Goal: Information Seeking & Learning: Learn about a topic

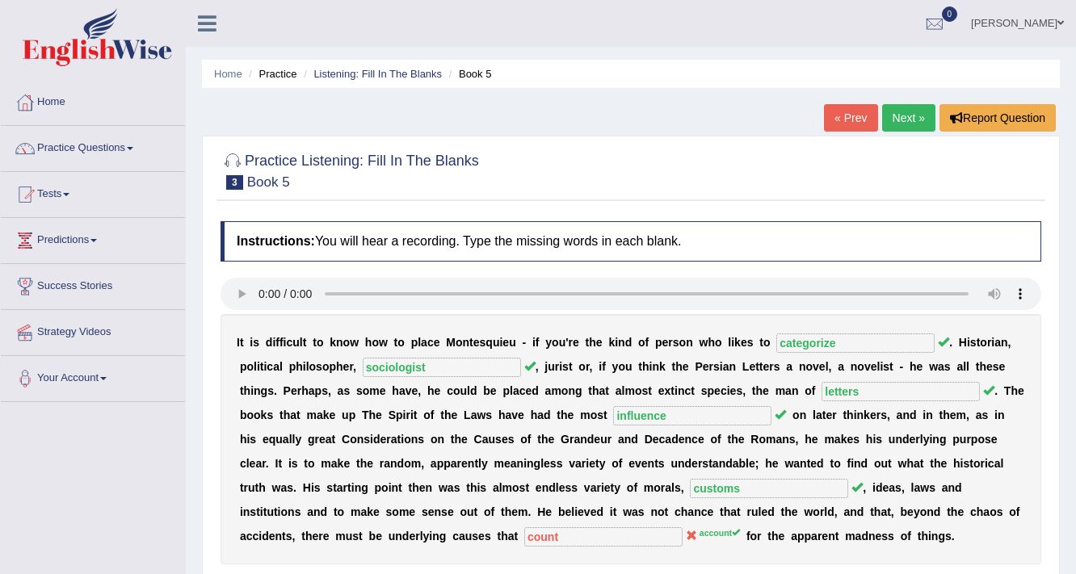
click at [1057, 22] on span at bounding box center [1060, 23] width 6 height 11
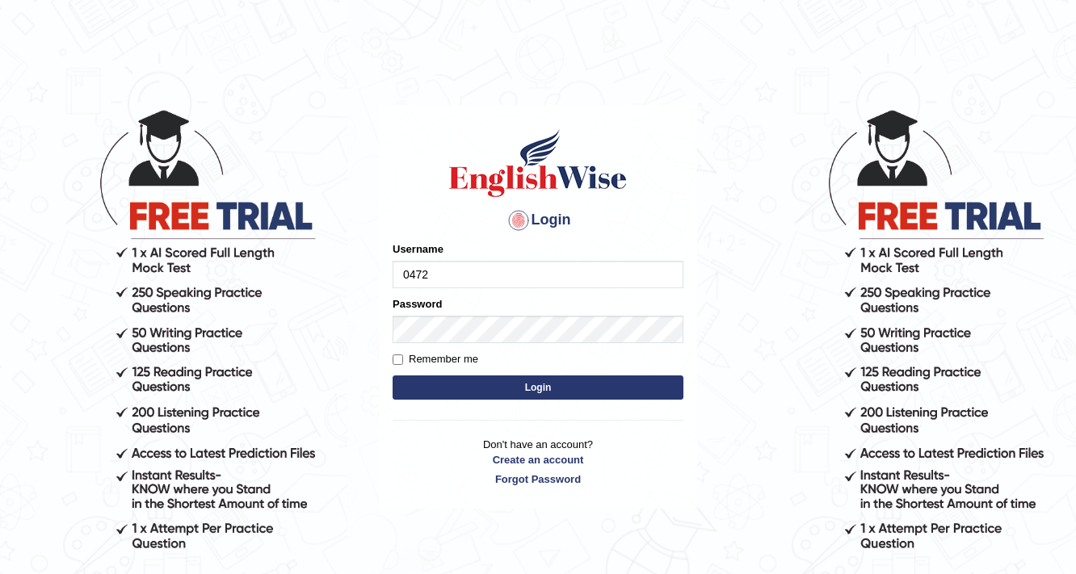
click at [450, 279] on input "0472" at bounding box center [538, 274] width 291 height 27
type input "0472732345"
click at [523, 386] on button "Login" at bounding box center [538, 388] width 291 height 24
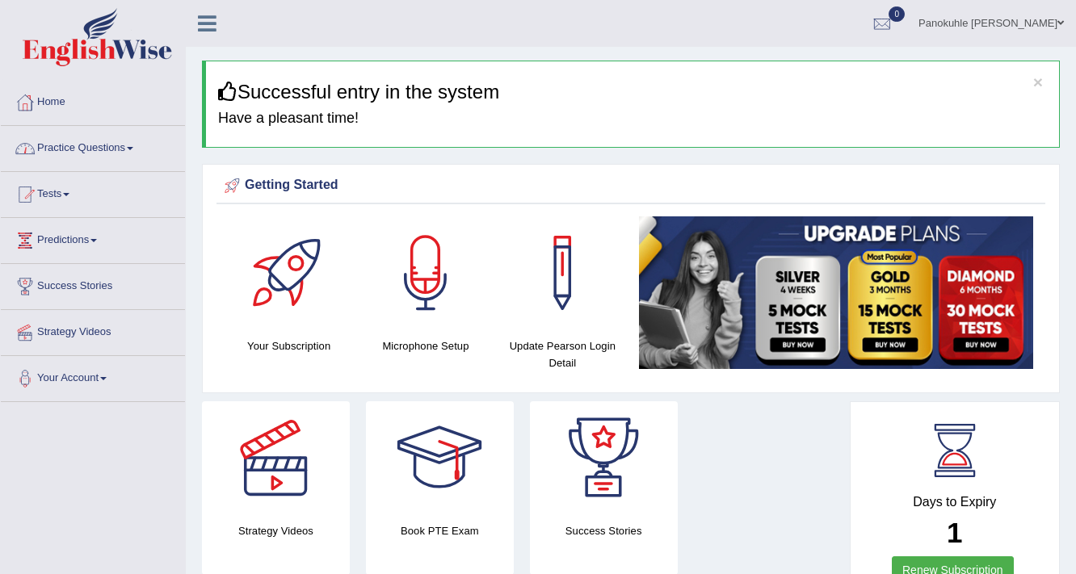
click at [108, 153] on link "Practice Questions" at bounding box center [93, 146] width 184 height 40
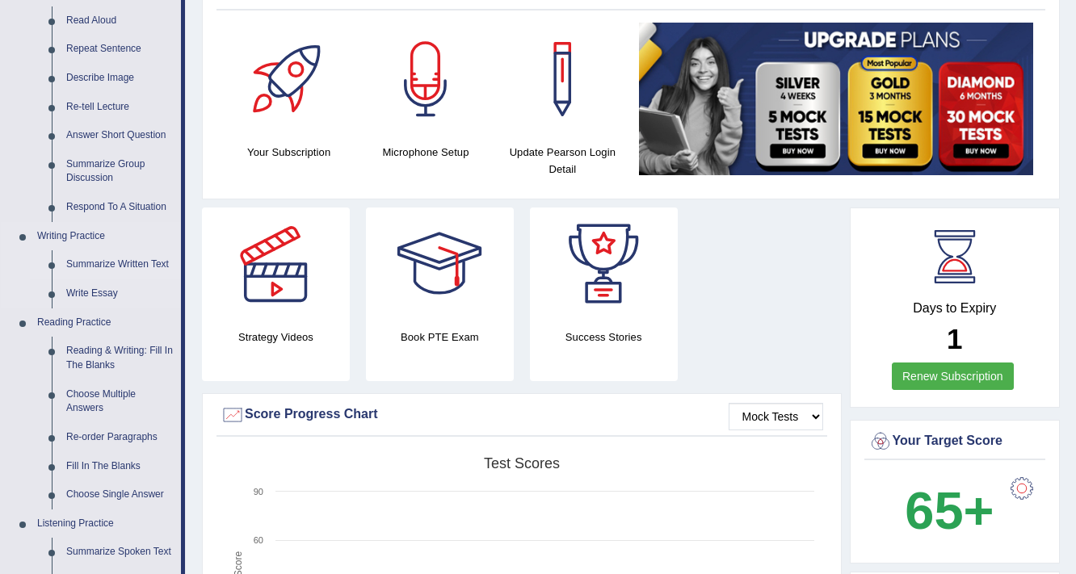
scroll to position [258, 0]
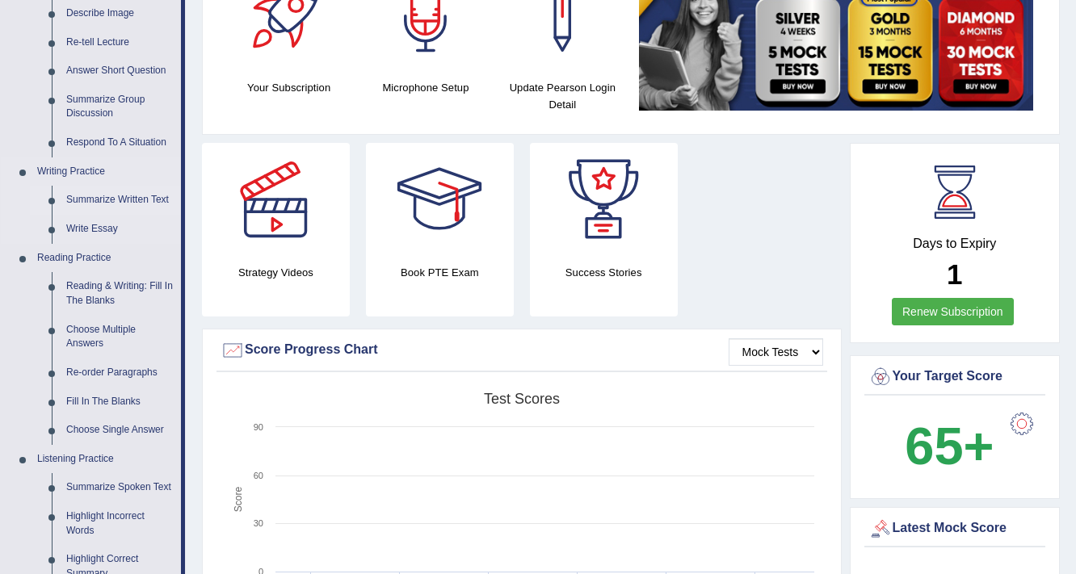
click at [115, 203] on link "Summarize Written Text" at bounding box center [120, 200] width 122 height 29
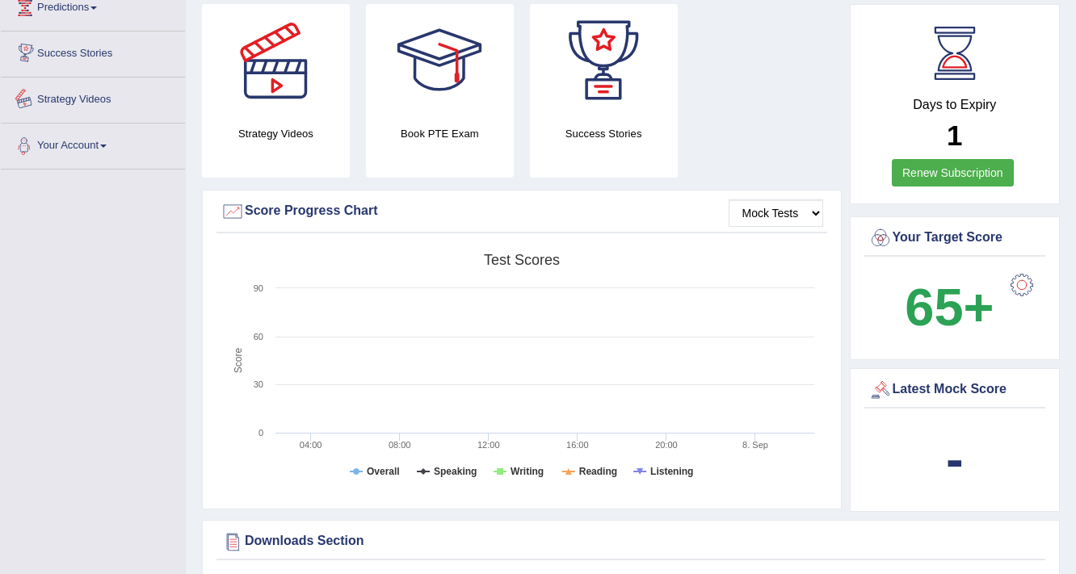
scroll to position [1105, 0]
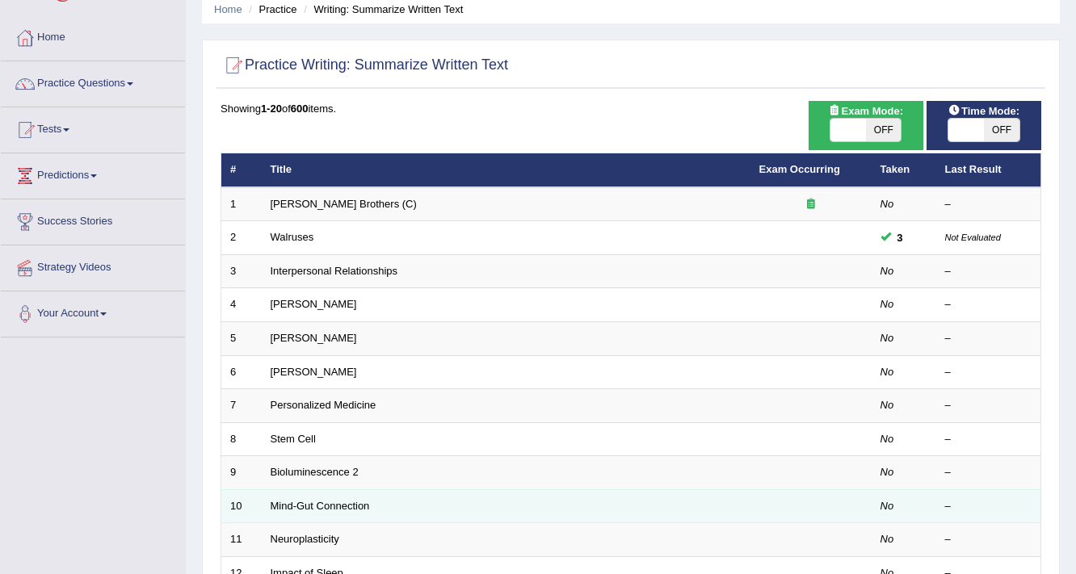
scroll to position [129, 0]
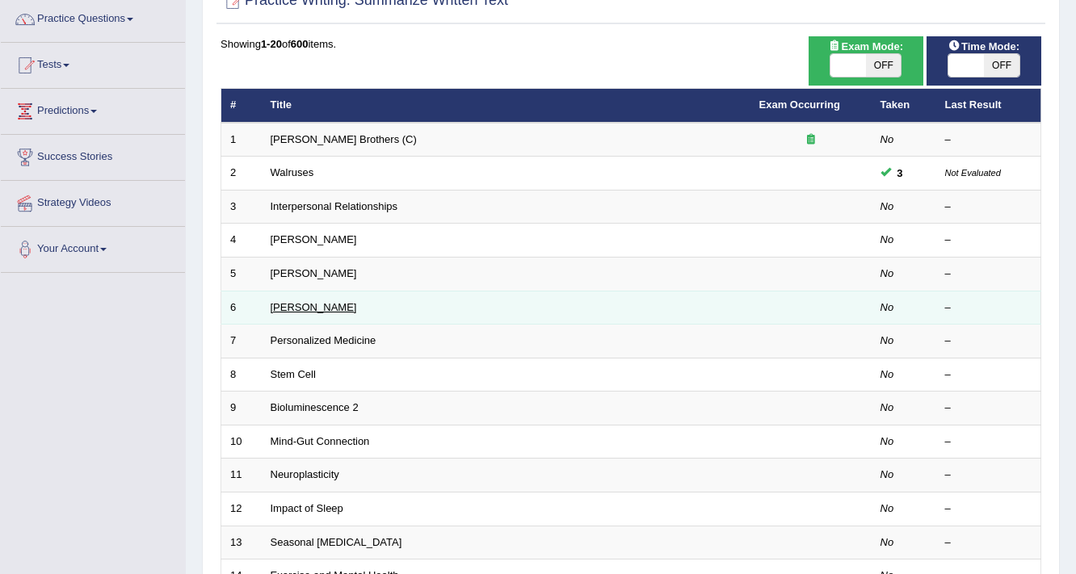
click at [347, 301] on link "Elizabeth Blackwell" at bounding box center [314, 307] width 86 height 12
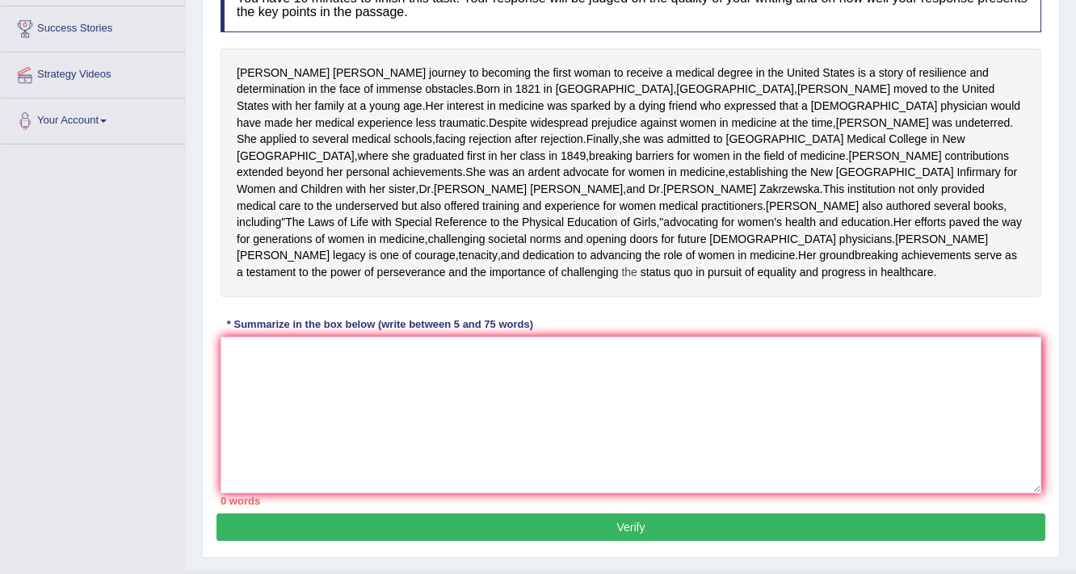
scroll to position [258, 0]
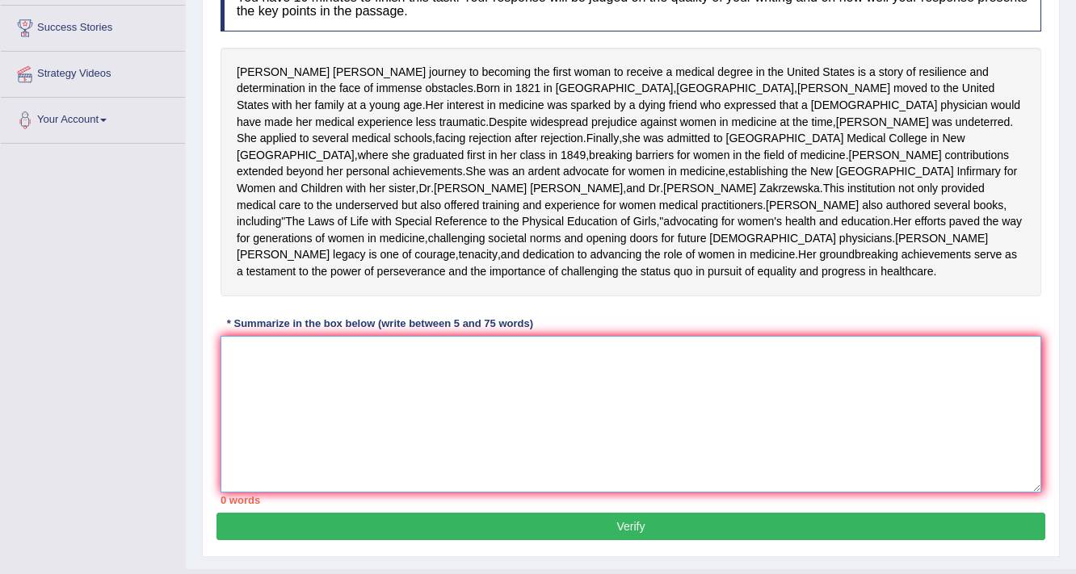
click at [245, 426] on textarea at bounding box center [631, 414] width 821 height 157
drag, startPoint x: 238, startPoint y: 65, endPoint x: 455, endPoint y: 58, distance: 216.6
click at [455, 58] on div "Elizabeth Blackwell's journey to becoming the first woman to receive a medical …" at bounding box center [631, 172] width 821 height 249
click at [255, 439] on textarea at bounding box center [631, 414] width 821 height 157
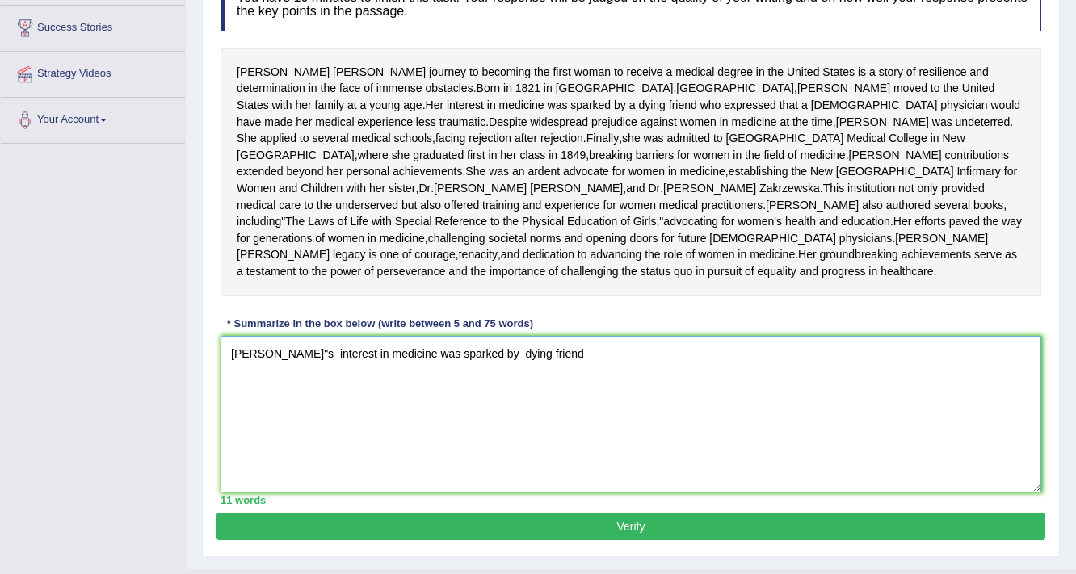
click at [529, 420] on textarea "Elizabeth Blackwell"s interest in medicine was sparked by dying friend" at bounding box center [631, 414] width 821 height 157
click at [605, 419] on textarea "Elizabeth Blackwell"s interest in medicine was sparked by a dying friend" at bounding box center [631, 414] width 821 height 157
click at [887, 418] on textarea "Elizabeth Blackwell"s interest in medicine was sparked by a dying friend who ex…" at bounding box center [631, 414] width 821 height 157
click at [297, 449] on textarea "Elizabeth Blackwell"s interest in medicine was sparked by a dying friend who ex…" at bounding box center [631, 414] width 821 height 157
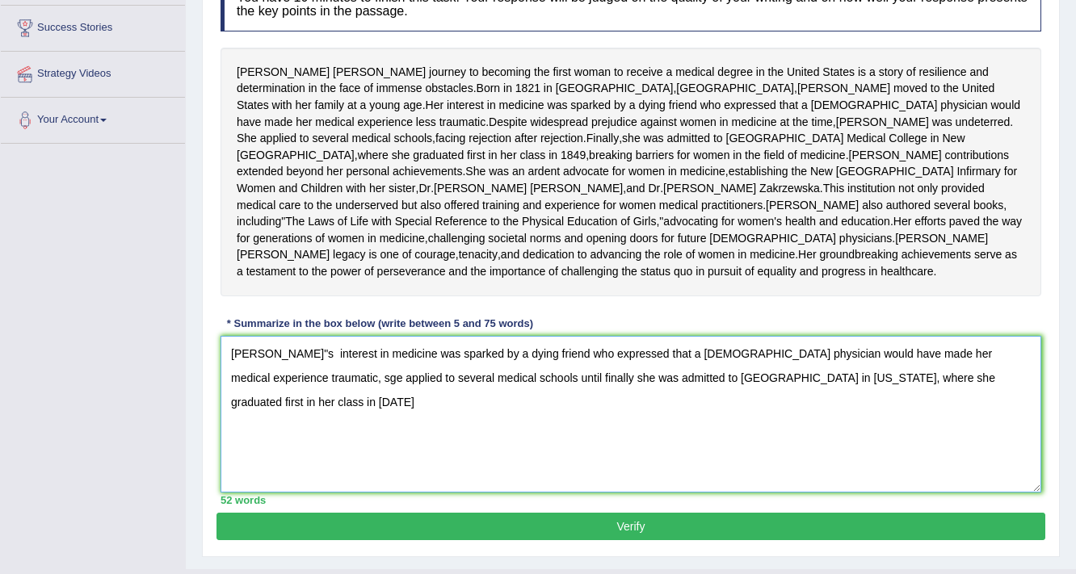
click at [296, 443] on textarea "Elizabeth Blackwell"s interest in medicine was sparked by a dying friend who ex…" at bounding box center [631, 414] width 821 height 157
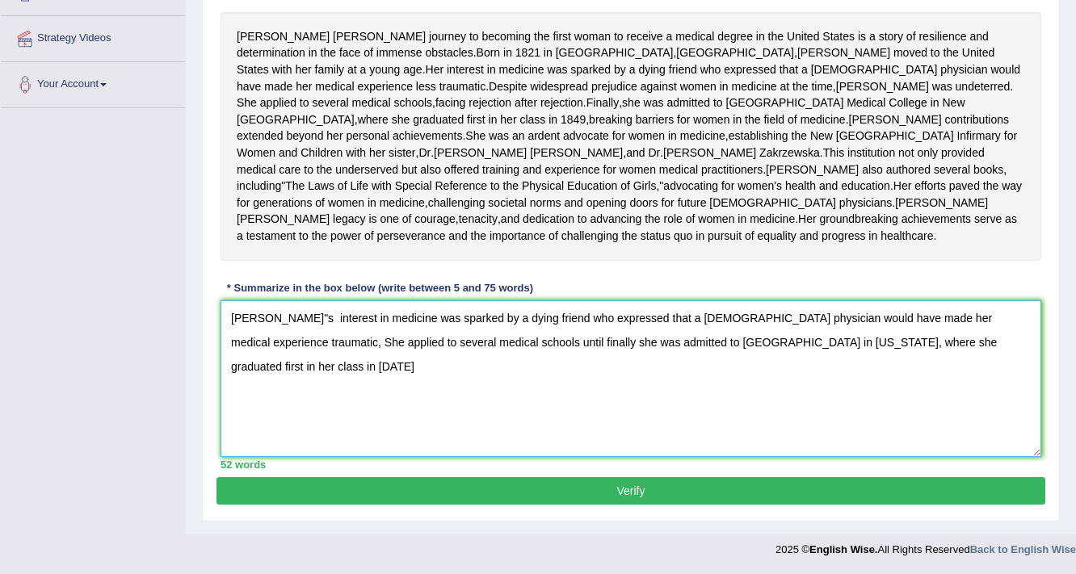
scroll to position [323, 0]
click at [784, 377] on textarea "Elizabeth Blackwell"s interest in medicine was sparked by a dying friend who ex…" at bounding box center [631, 378] width 821 height 157
click at [811, 376] on textarea "Elizabeth Blackwell"s interest in medicine was sparked by a dying friend who ex…" at bounding box center [631, 378] width 821 height 157
click at [268, 404] on textarea "Elizabeth Blackwell"s interest in medicine was sparked by a dying friend who ex…" at bounding box center [631, 378] width 821 height 157
click at [270, 403] on textarea "Elizabeth Blackwell"s interest in medicine was sparked by a dying friend who ex…" at bounding box center [631, 378] width 821 height 157
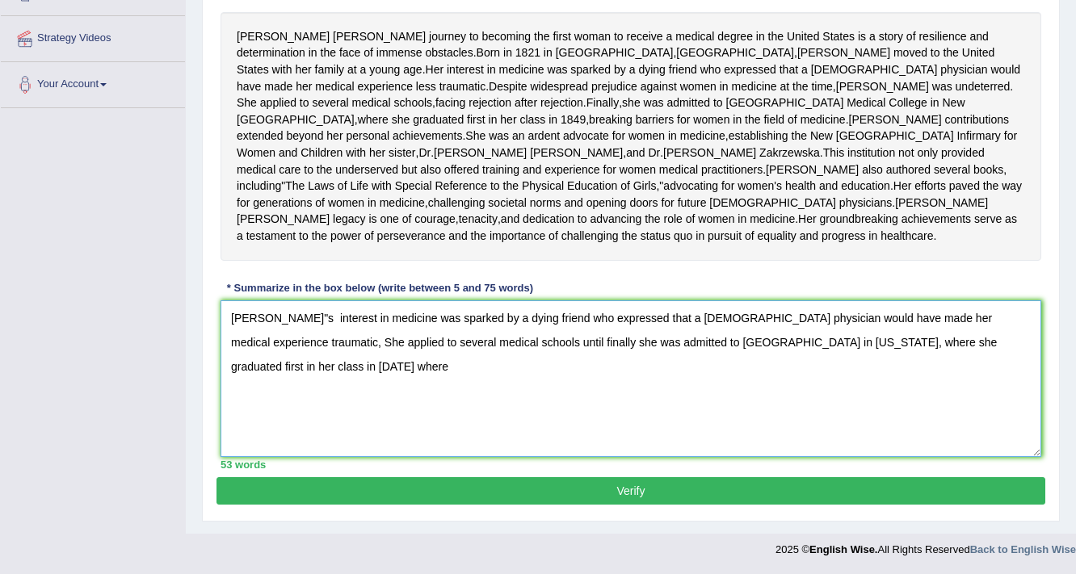
click at [310, 415] on textarea "Elizabeth Blackwell"s interest in medicine was sparked by a dying friend who ex…" at bounding box center [631, 378] width 821 height 157
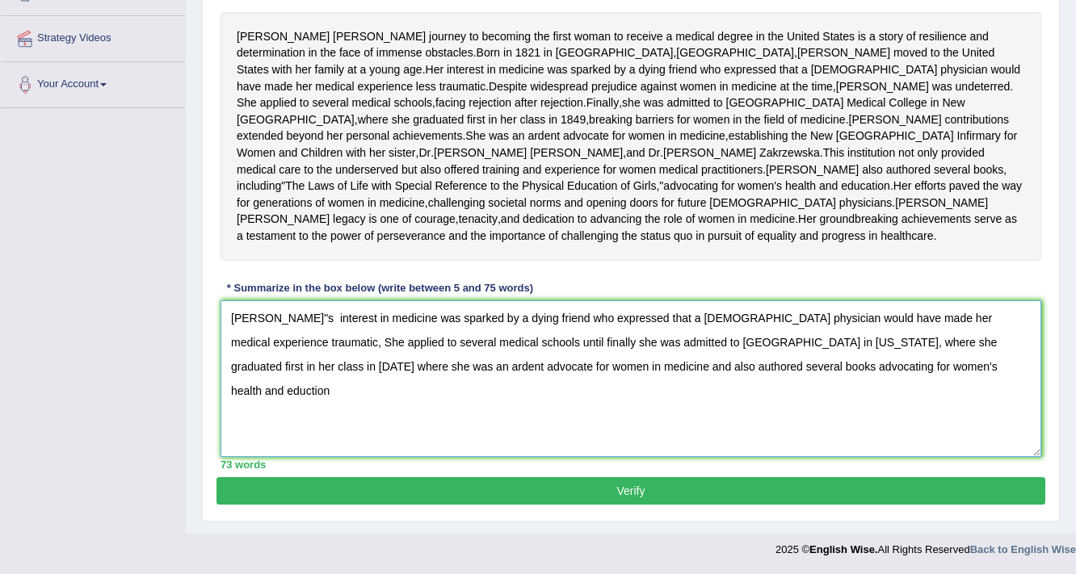
click at [936, 402] on textarea "Elizabeth Blackwell"s interest in medicine was sparked by a dying friend who ex…" at bounding box center [631, 378] width 821 height 157
click at [936, 401] on textarea "Elizabeth Blackwell"s interest in medicine was sparked by a dying friend who ex…" at bounding box center [631, 378] width 821 height 157
click at [934, 401] on textarea "Elizabeth Blackwell"s interest in medicine was sparked by a dying friend who ex…" at bounding box center [631, 378] width 821 height 157
click at [960, 400] on textarea "Elizabeth Blackwell"s interest in medicine was sparked by a dying friend who ex…" at bounding box center [631, 378] width 821 height 157
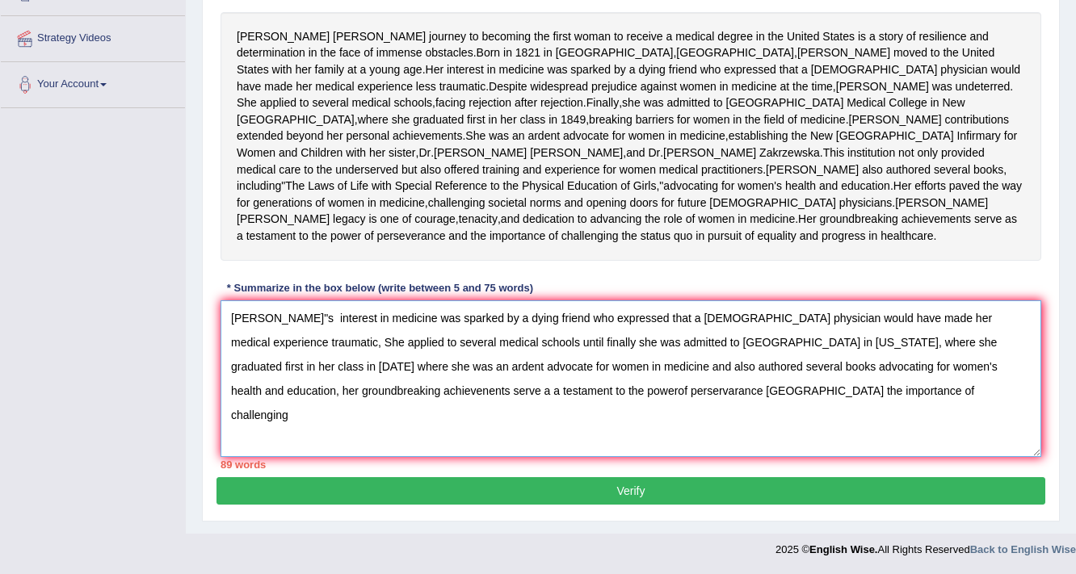
click at [549, 428] on textarea "Elizabeth Blackwell"s interest in medicine was sparked by a dying friend who ex…" at bounding box center [631, 378] width 821 height 157
click at [658, 429] on textarea "Elizabeth Blackwell"s interest in medicine was sparked by a dying friend who ex…" at bounding box center [631, 378] width 821 height 157
click at [800, 421] on textarea "Elizabeth Blackwell"s interest in medicine was sparked by a dying friend who ex…" at bounding box center [631, 378] width 821 height 157
click at [970, 428] on textarea "Elizabeth Blackwell"s interest in medicine was sparked by a dying friend who ex…" at bounding box center [631, 378] width 821 height 157
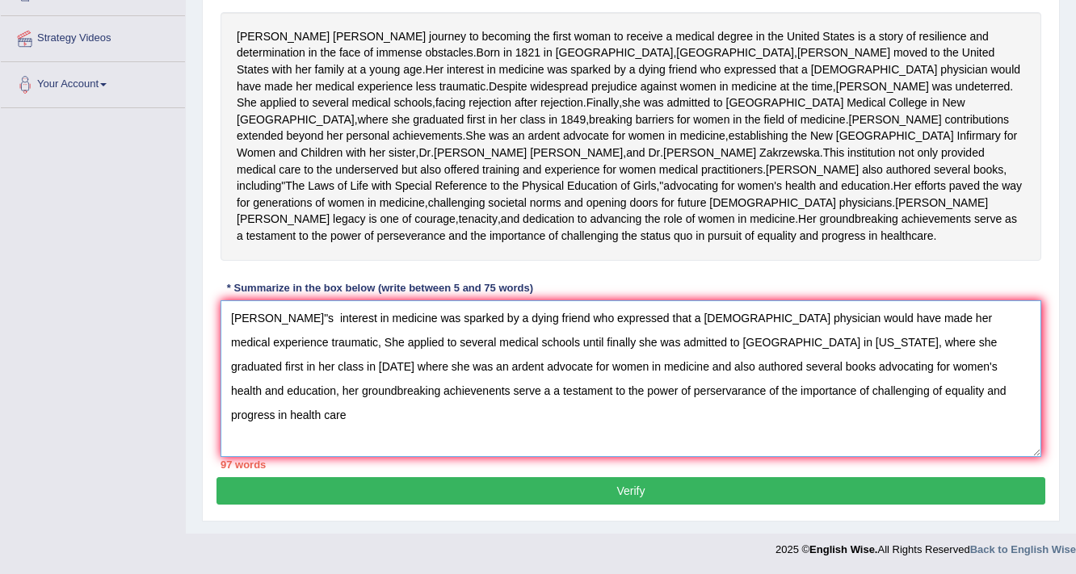
click at [921, 457] on textarea "Elizabeth Blackwell"s interest in medicine was sparked by a dying friend who ex…" at bounding box center [631, 378] width 821 height 157
click at [973, 430] on textarea "Elizabeth Blackwell"s interest in medicine was sparked by a dying friend who ex…" at bounding box center [631, 378] width 821 height 157
click at [990, 433] on textarea "Elizabeth Blackwell"s interest in medicine was sparked by a dying friend who ex…" at bounding box center [631, 378] width 821 height 157
click at [348, 406] on textarea "Elizabeth Blackwell"s interest in medicine was sparked by a dying friend who ex…" at bounding box center [631, 378] width 821 height 157
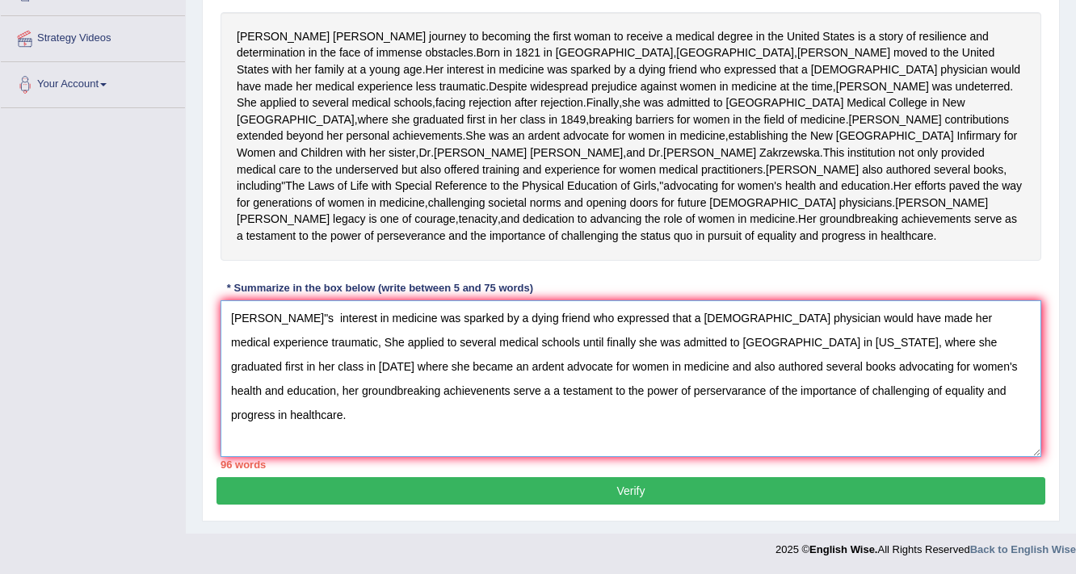
type textarea "Elizabeth Blackwell"s interest in medicine was sparked by a dying friend who ex…"
click at [646, 489] on button "Verify" at bounding box center [630, 490] width 829 height 27
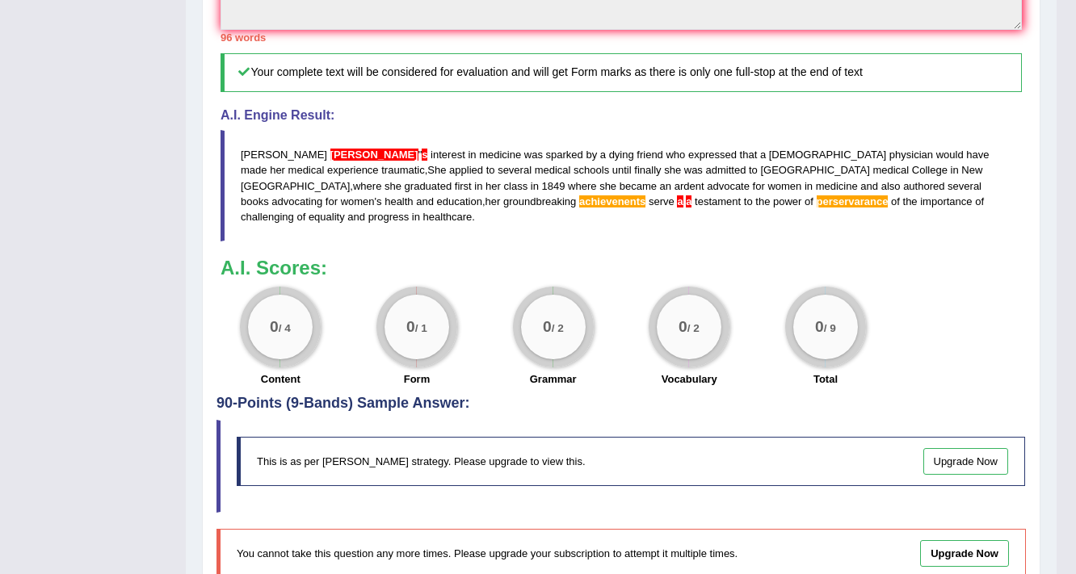
scroll to position [737, 0]
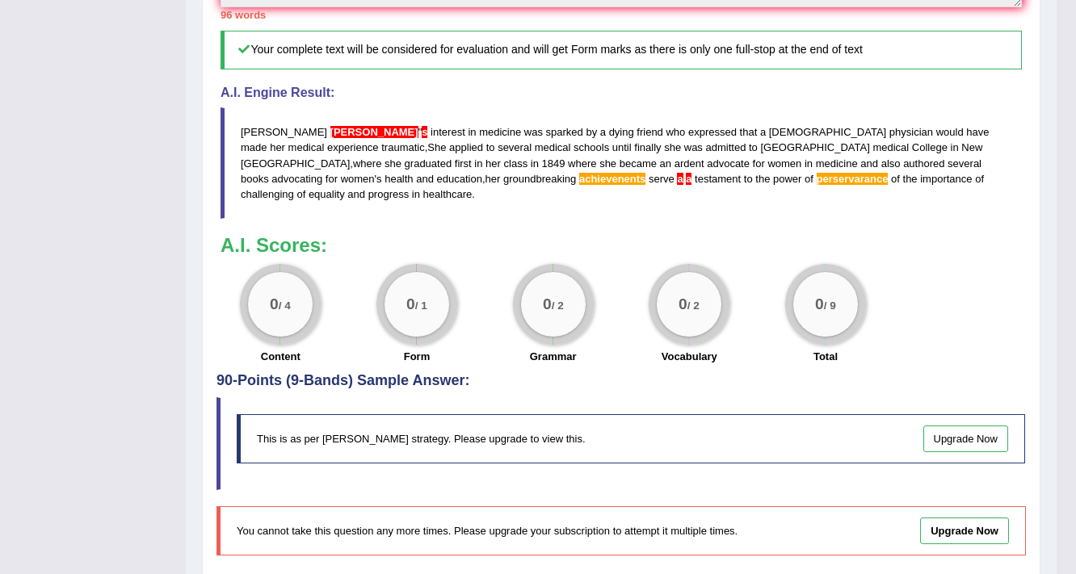
click at [962, 452] on link "Upgrade Now" at bounding box center [966, 439] width 86 height 27
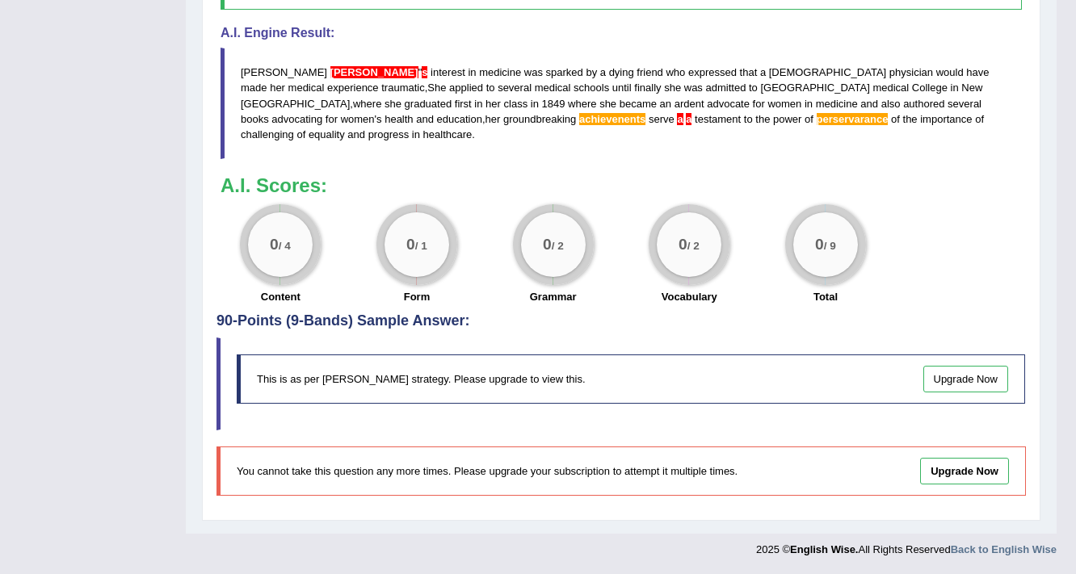
scroll to position [843, 0]
click at [958, 472] on link "Upgrade Now" at bounding box center [964, 471] width 89 height 27
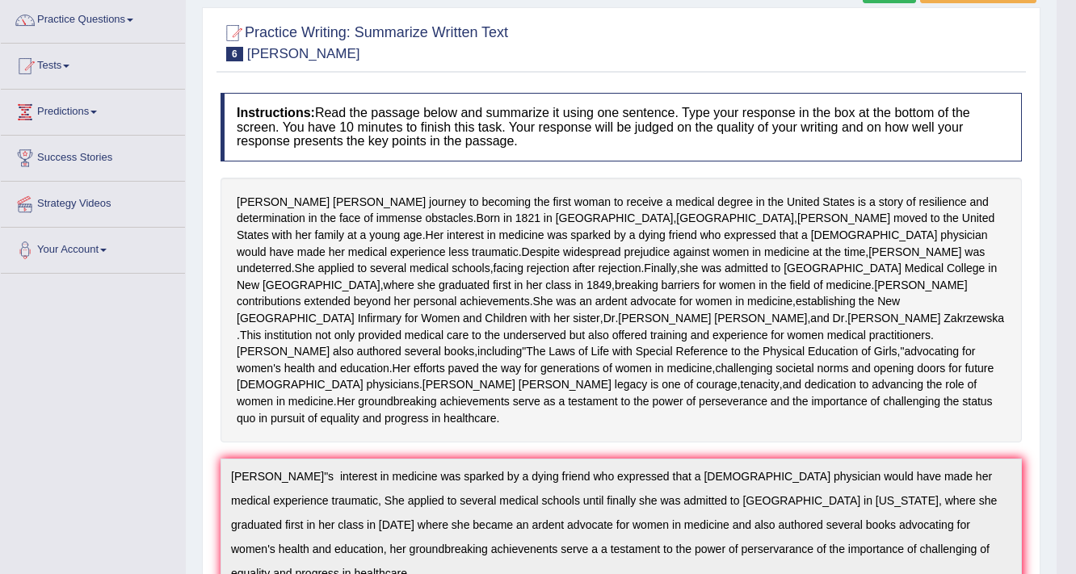
scroll to position [65, 0]
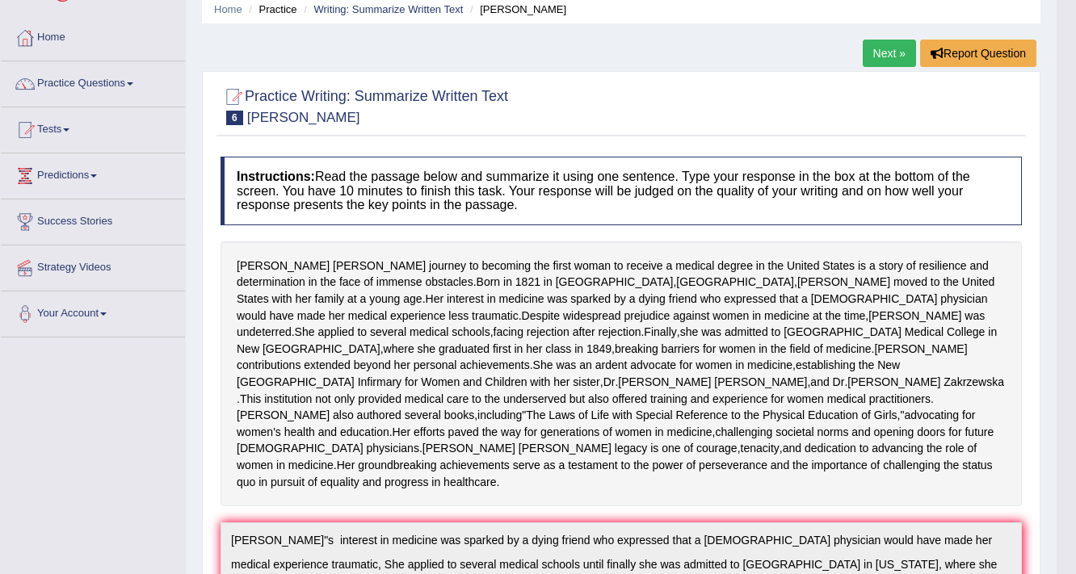
click at [891, 50] on link "Next »" at bounding box center [889, 53] width 53 height 27
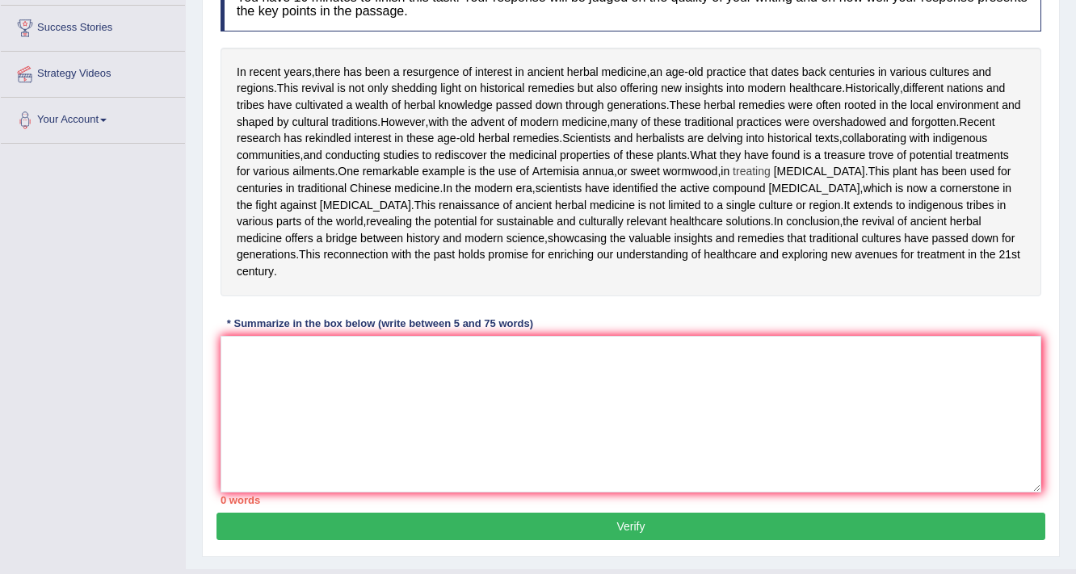
scroll to position [194, 0]
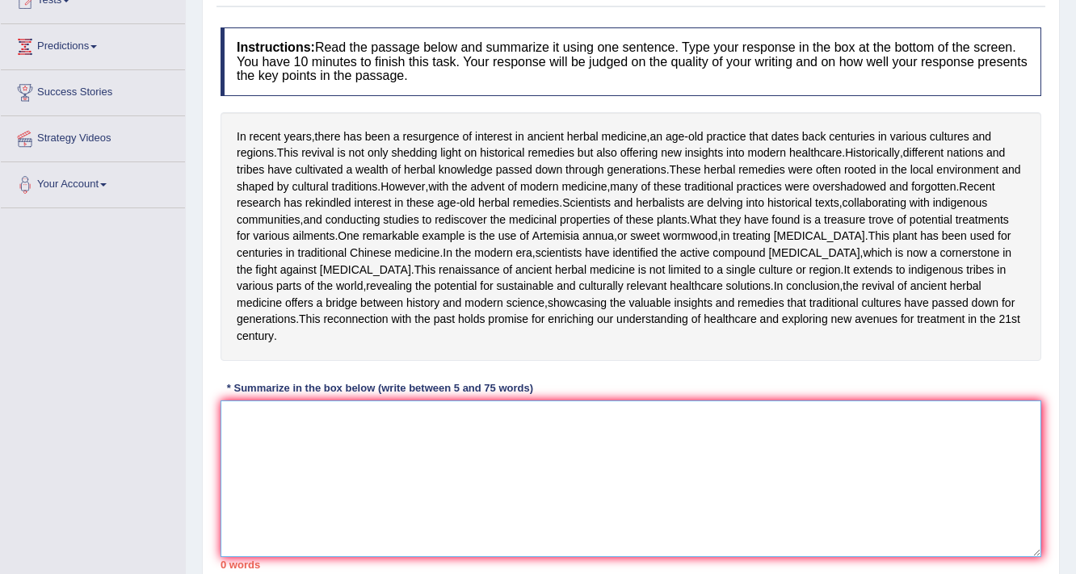
click at [247, 533] on textarea at bounding box center [631, 479] width 821 height 157
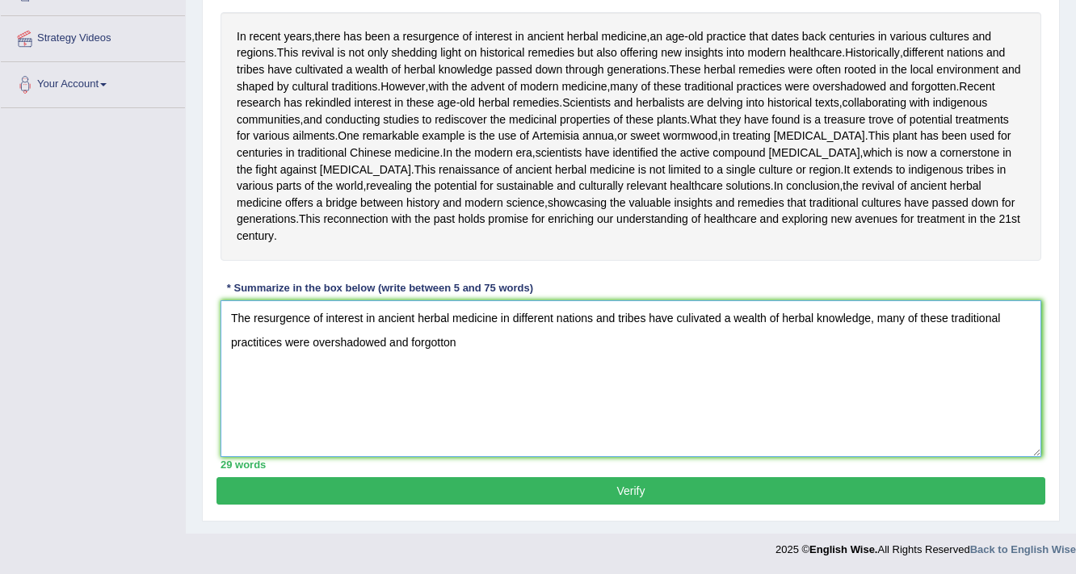
scroll to position [279, 0]
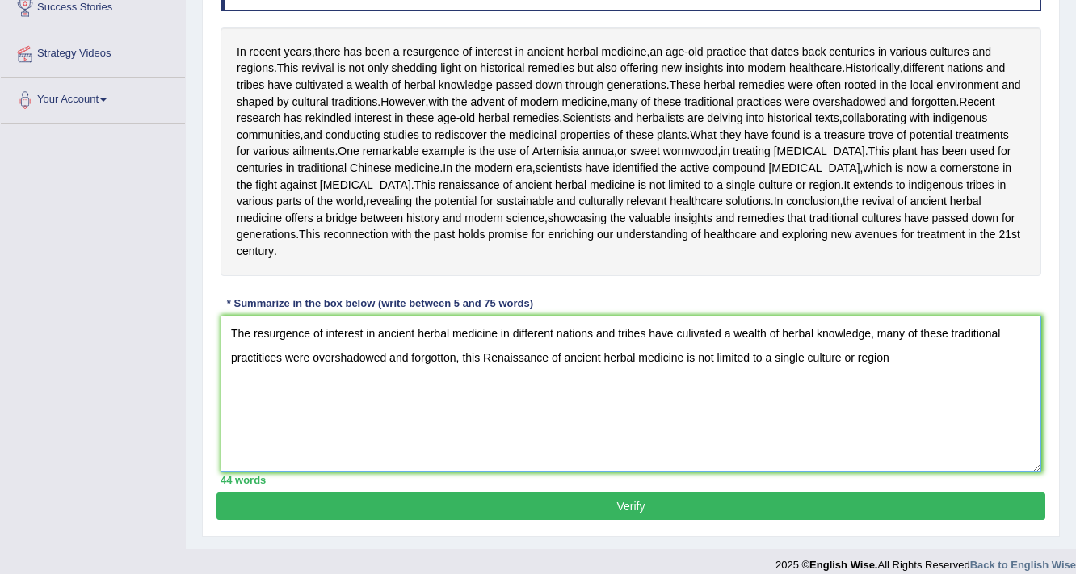
click at [492, 472] on textarea "The resurgence of interest in ancient herbal medicine in different nations and …" at bounding box center [631, 394] width 821 height 157
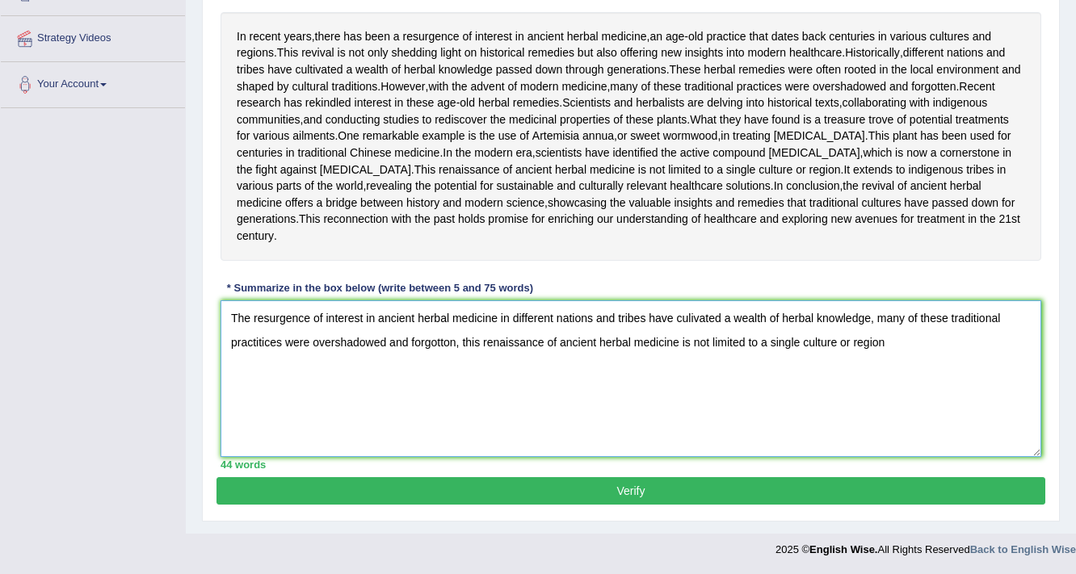
scroll to position [343, 0]
click at [895, 407] on textarea "The resurgence of interest in ancient herbal medicine in different nations and …" at bounding box center [631, 378] width 821 height 157
click at [461, 407] on textarea "The resurgence of interest in ancient herbal medicine in different nations and …" at bounding box center [631, 378] width 821 height 157
click at [932, 406] on textarea "The resurgence of interest in ancient herbal medicine in different nations and …" at bounding box center [631, 378] width 821 height 157
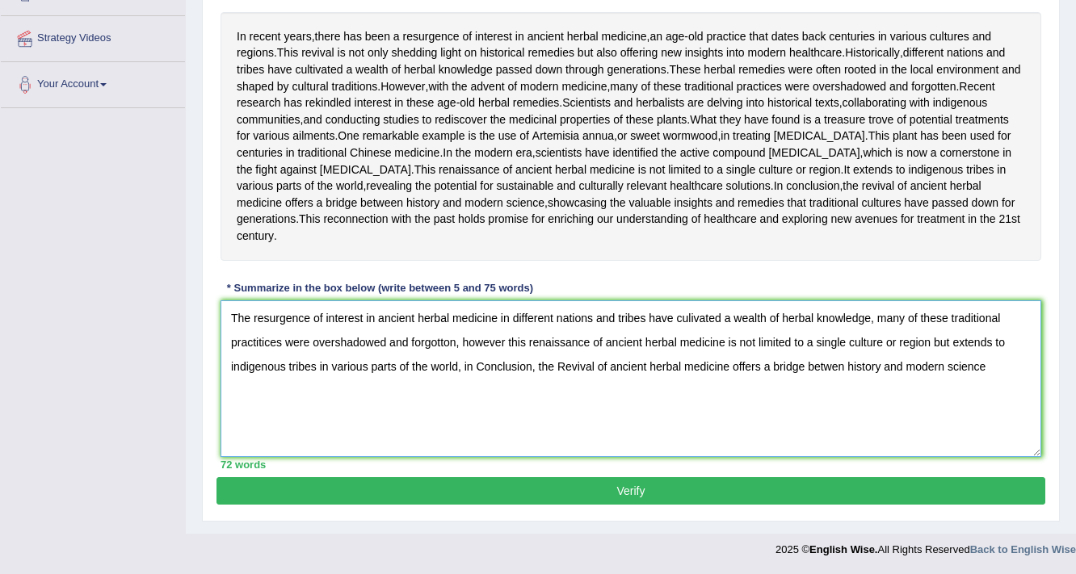
click at [485, 431] on textarea "The resurgence of interest in ancient herbal medicine in different nations and …" at bounding box center [631, 378] width 821 height 157
click at [563, 431] on textarea "The resurgence of interest in ancient herbal medicine in different nations and …" at bounding box center [631, 378] width 821 height 157
click at [824, 433] on textarea "The resurgence of interest in ancient herbal medicine in different nations and …" at bounding box center [631, 378] width 821 height 157
click at [994, 436] on textarea "The resurgence of interest in ancient herbal medicine in different nations and …" at bounding box center [631, 378] width 821 height 157
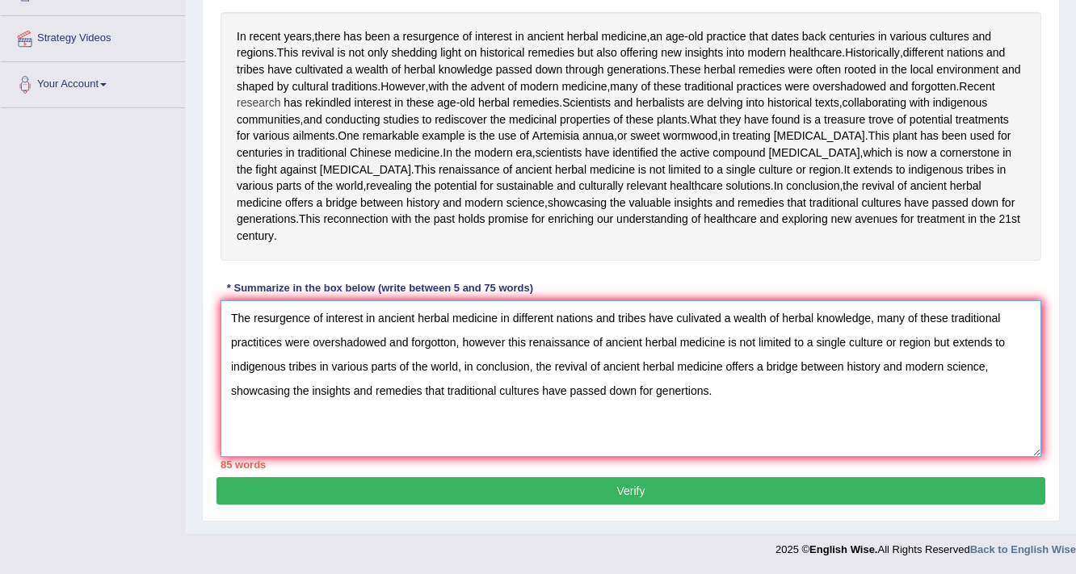
scroll to position [408, 0]
click at [690, 320] on textarea "The resurgence of interest in ancient herbal medicine in different nations and …" at bounding box center [631, 378] width 821 height 157
type textarea "The resurgence of interest in ancient herbal medicine in different nations and …"
click at [644, 487] on button "Verify" at bounding box center [630, 490] width 829 height 27
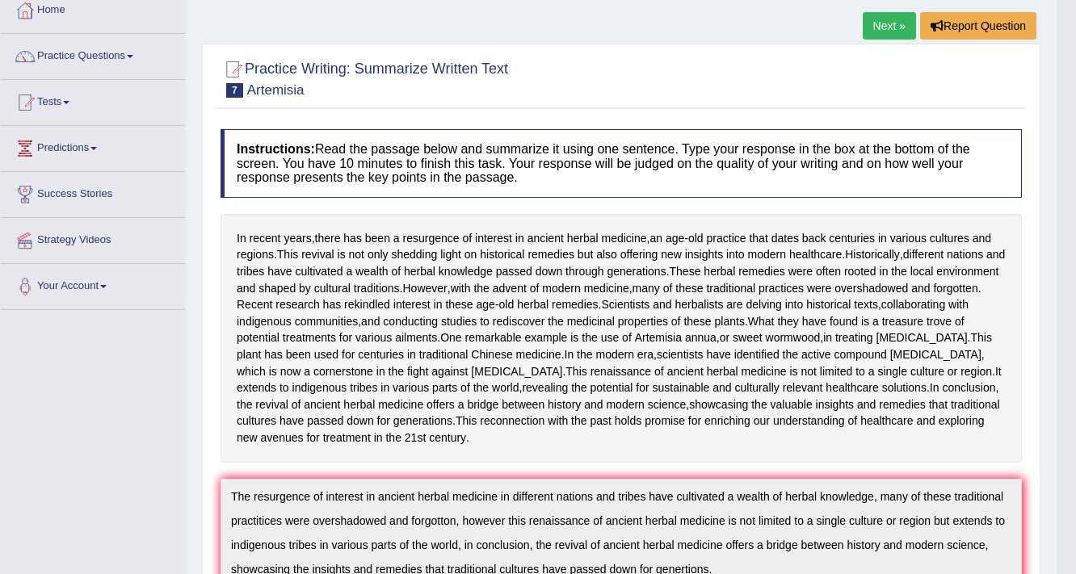
scroll to position [36, 0]
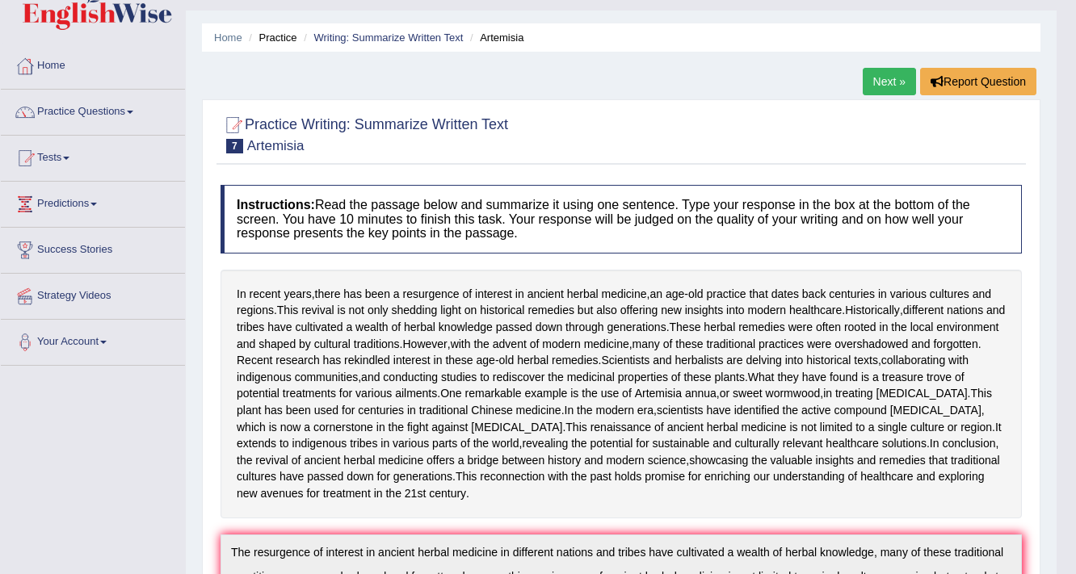
click at [877, 76] on link "Next »" at bounding box center [889, 81] width 53 height 27
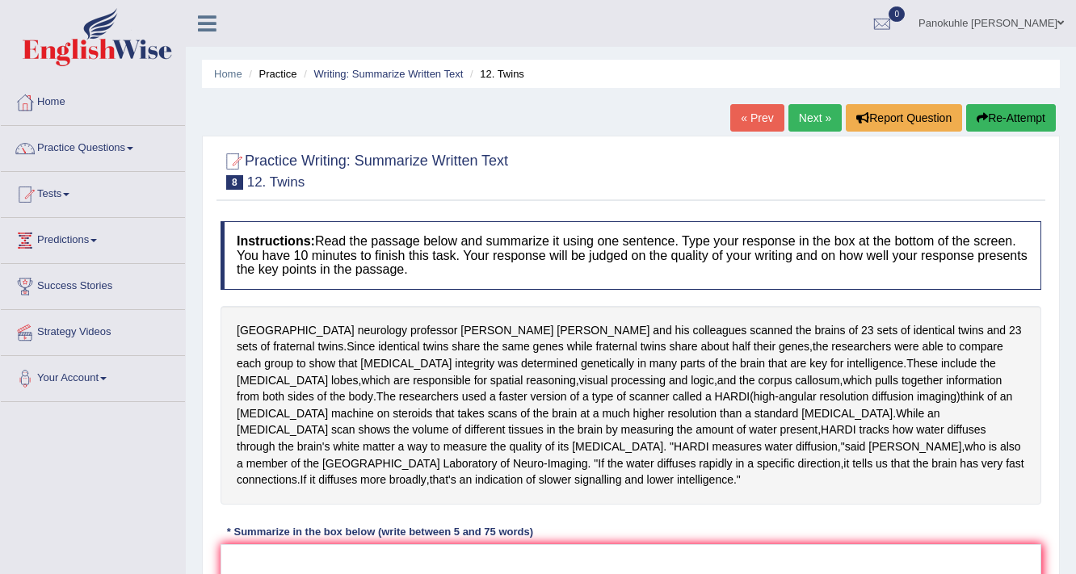
click at [810, 120] on link "Next »" at bounding box center [814, 117] width 53 height 27
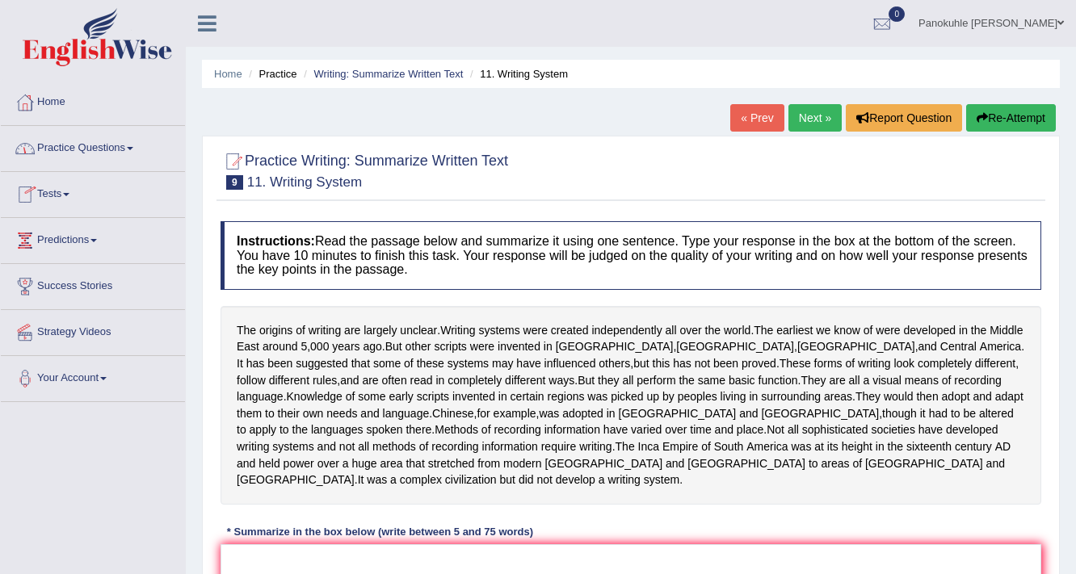
click at [61, 191] on link "Tests" at bounding box center [93, 192] width 184 height 40
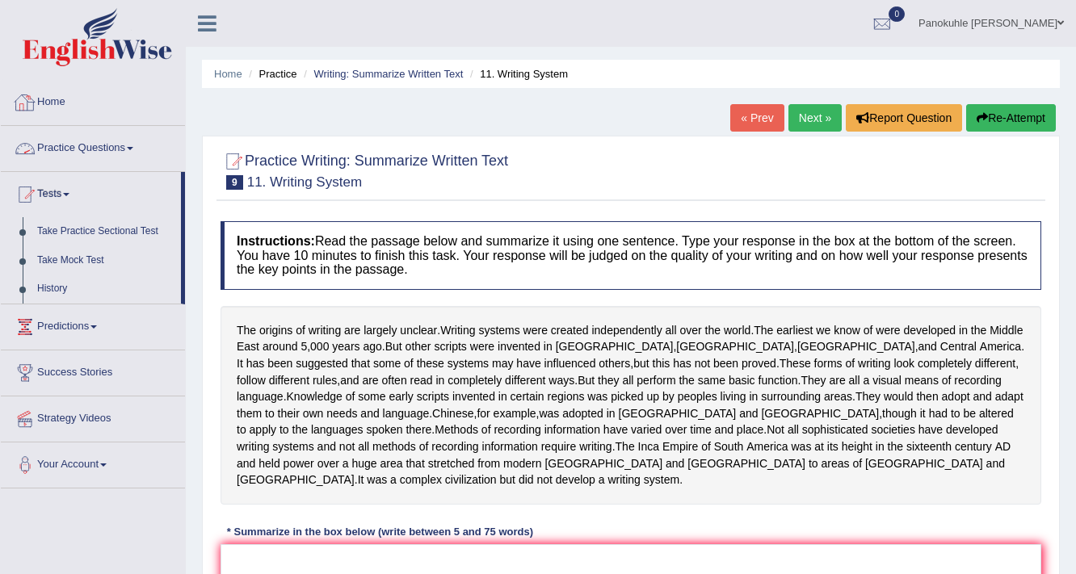
click at [132, 142] on link "Practice Questions" at bounding box center [93, 146] width 184 height 40
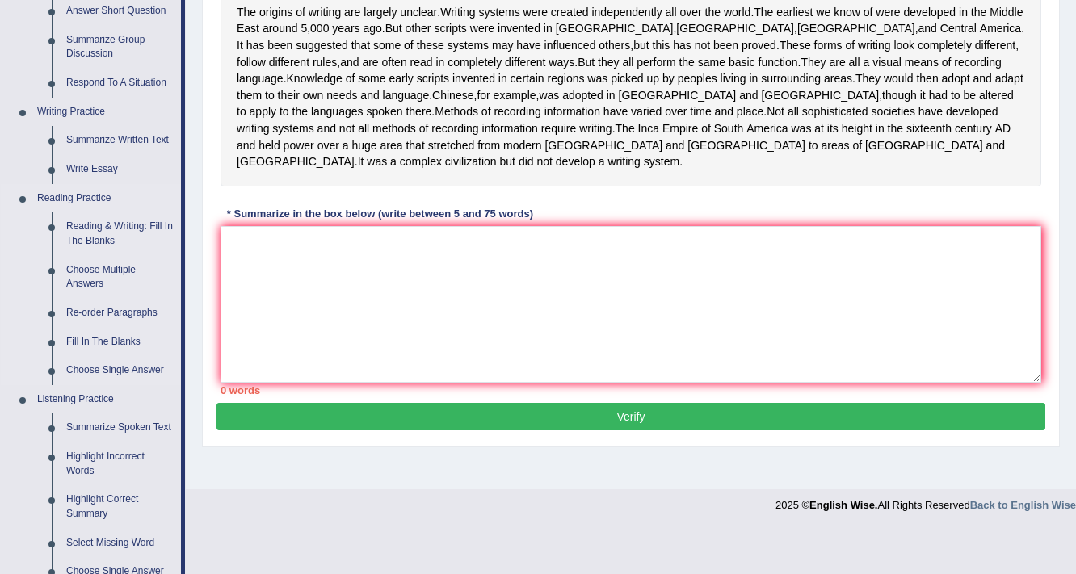
scroll to position [323, 0]
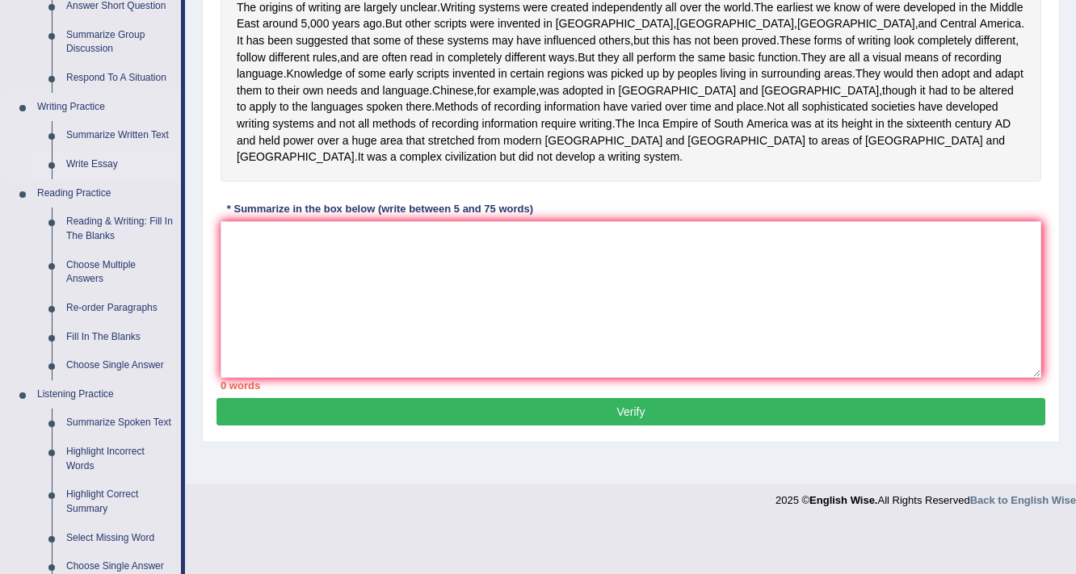
click at [102, 167] on link "Write Essay" at bounding box center [120, 164] width 122 height 29
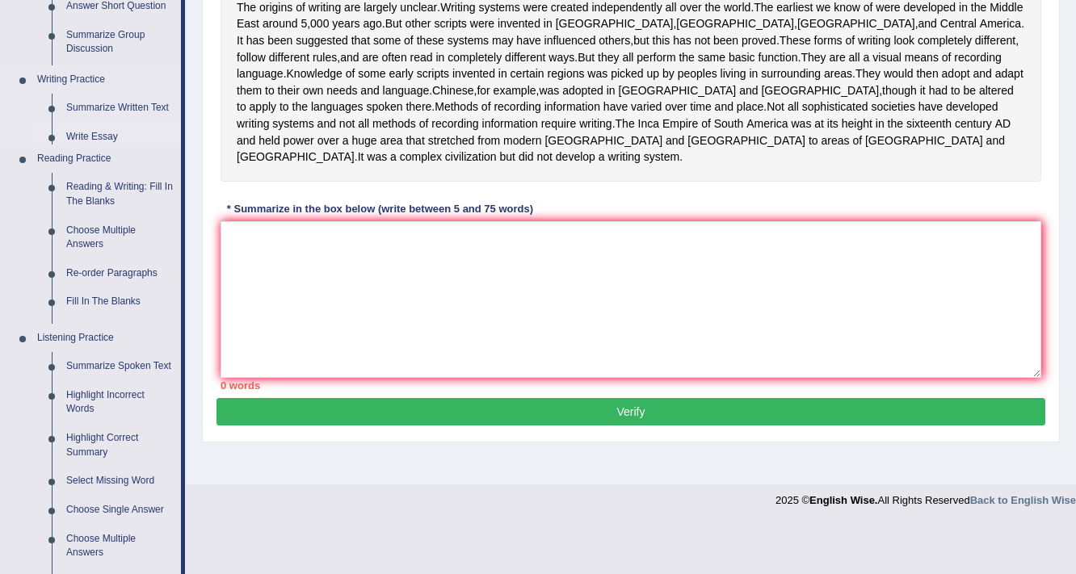
scroll to position [274, 0]
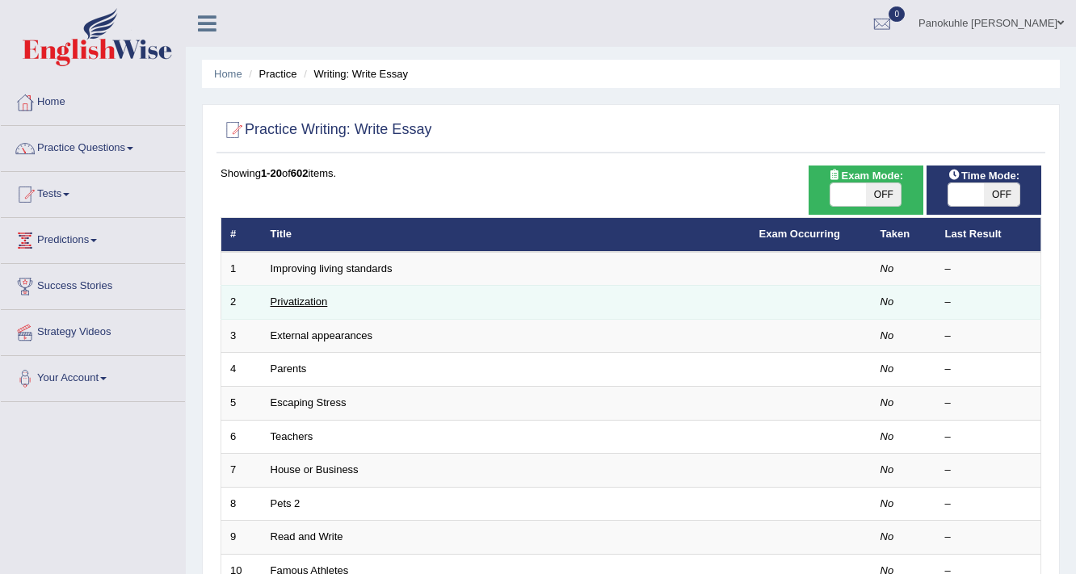
click at [309, 300] on link "Privatization" at bounding box center [299, 302] width 57 height 12
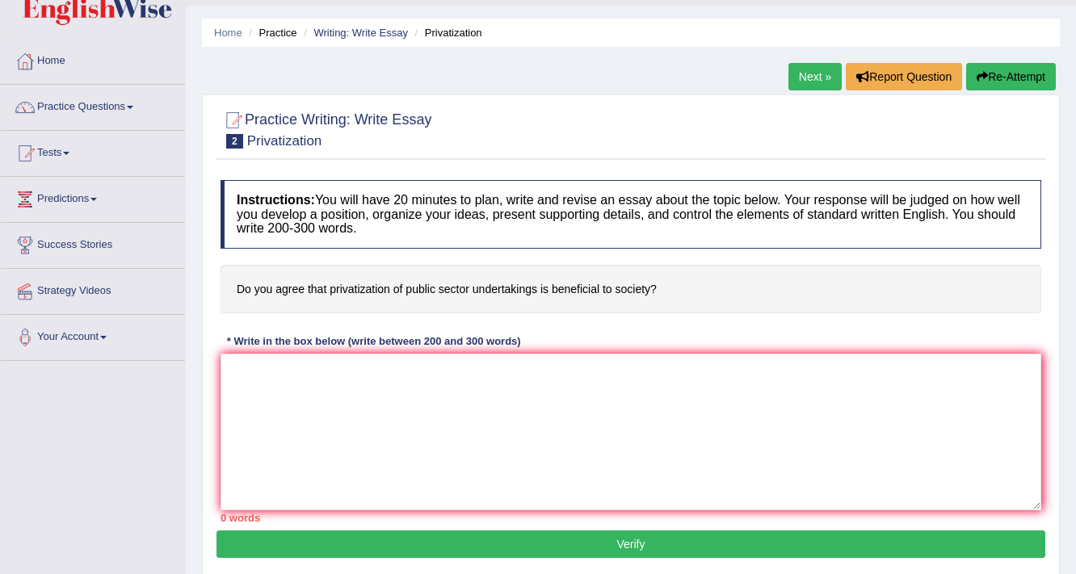
scroll to position [65, 0]
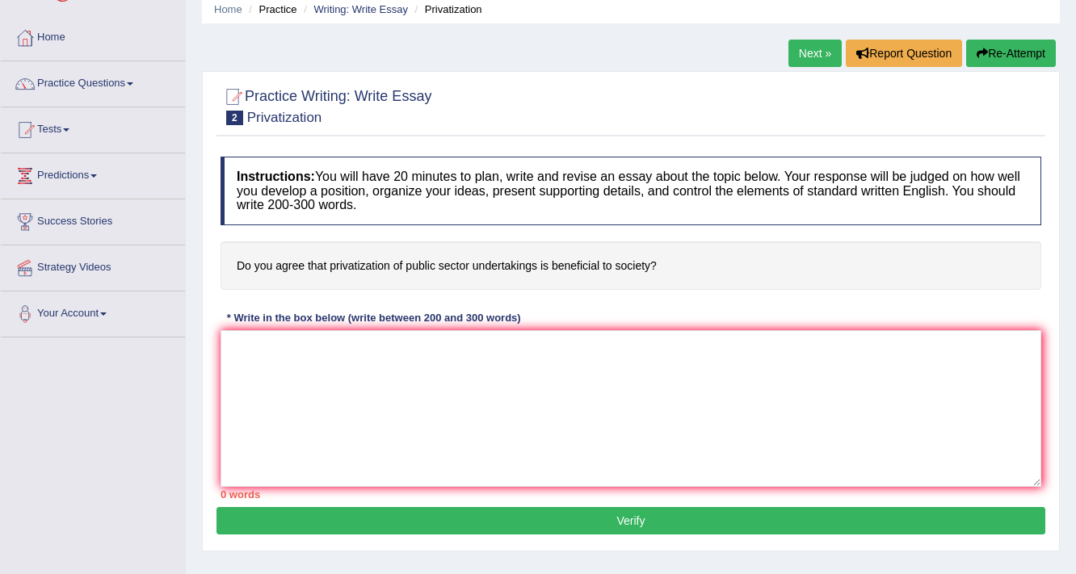
click at [804, 58] on link "Next »" at bounding box center [814, 53] width 53 height 27
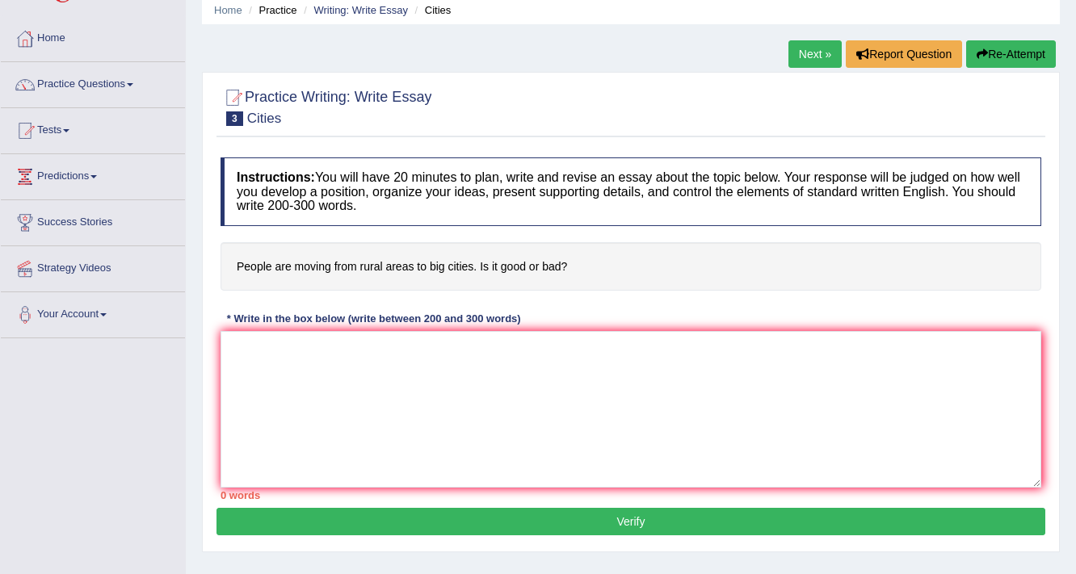
scroll to position [65, 0]
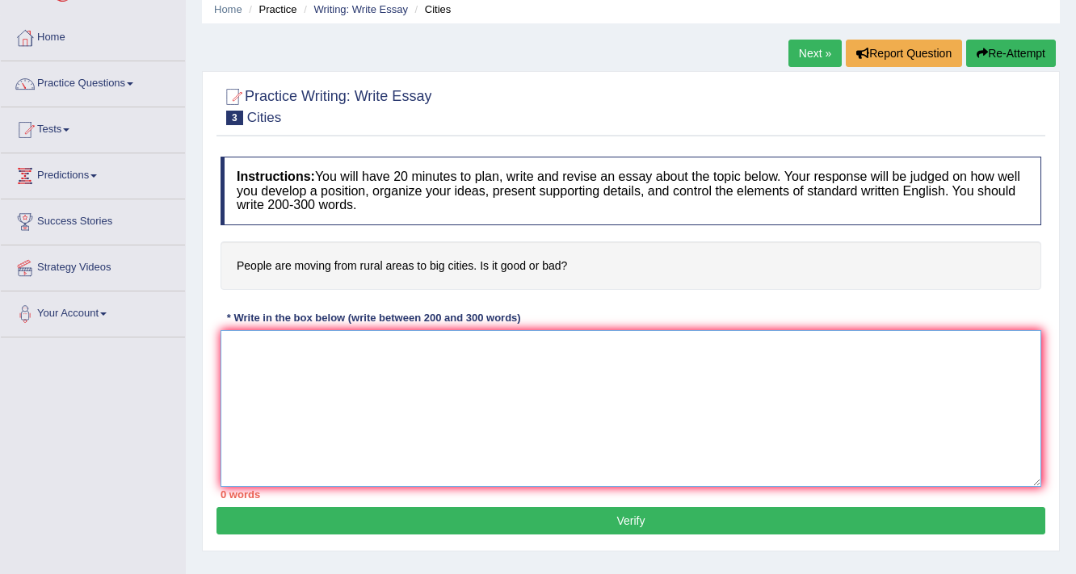
click at [271, 358] on textarea at bounding box center [631, 408] width 821 height 157
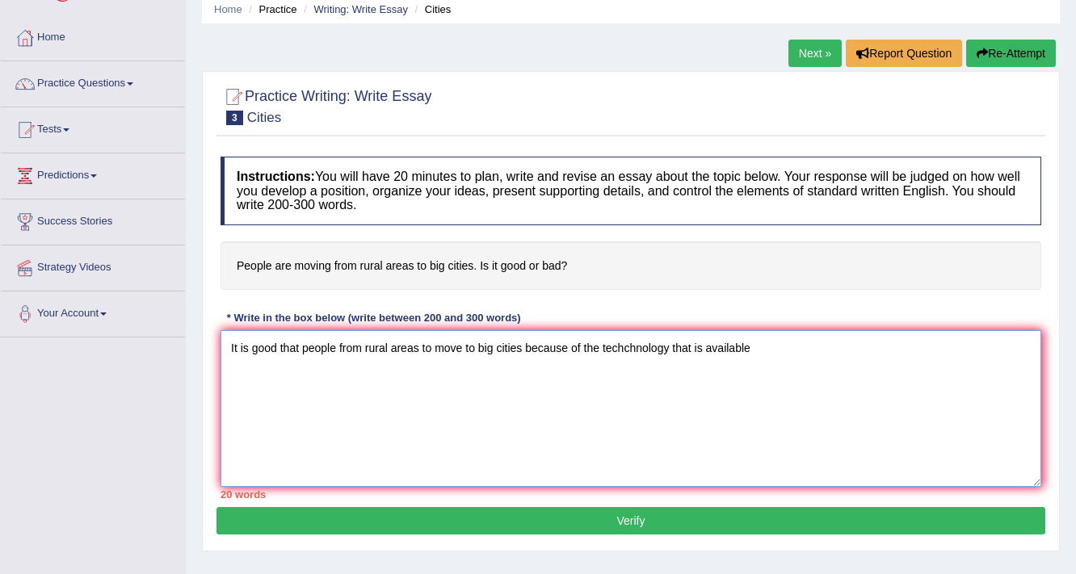
click at [707, 351] on textarea "It is good that people from rural areas to move to big cities because of the te…" at bounding box center [631, 408] width 821 height 157
click at [788, 357] on textarea "It is good that people from rural areas to move to big cities because of the te…" at bounding box center [631, 408] width 821 height 157
click at [798, 348] on textarea "It is good that people from rural areas to move to big cities because of the te…" at bounding box center [631, 408] width 821 height 157
click at [901, 347] on textarea "It is good that people from rural areas to move to big cities because of the te…" at bounding box center [631, 408] width 821 height 157
click at [433, 344] on textarea "It is good that people from rural areas to move to big cities because of the te…" at bounding box center [631, 408] width 821 height 157
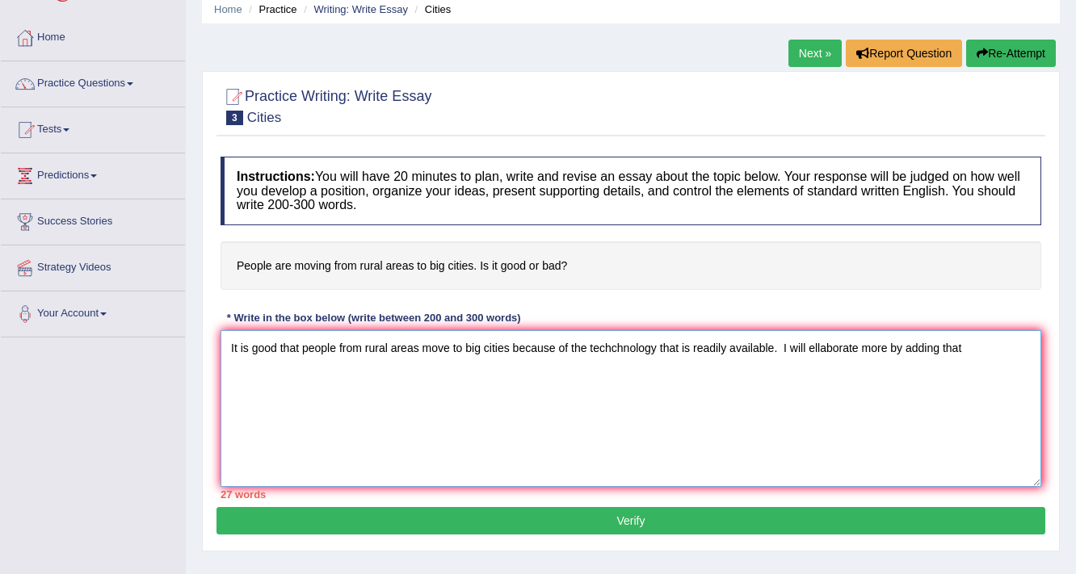
click at [967, 347] on textarea "It is good that people from rural areas move to big cities because of the techc…" at bounding box center [631, 408] width 821 height 157
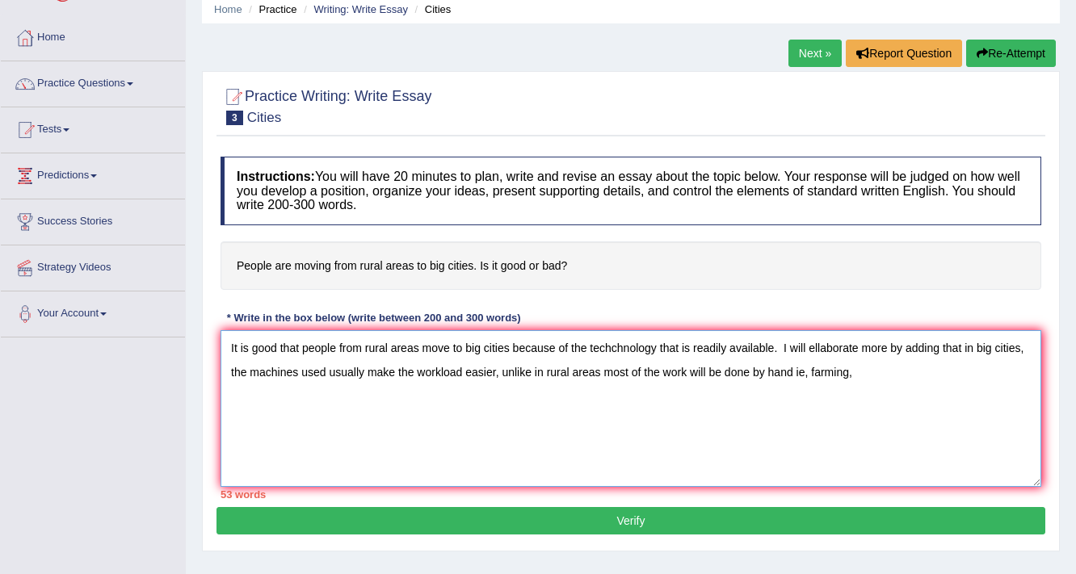
click at [795, 375] on textarea "It is good that people from rural areas move to big cities because of the techc…" at bounding box center [631, 408] width 821 height 157
click at [915, 375] on textarea "It is good that people from rural areas move to big cities because of the techc…" at bounding box center [631, 408] width 821 height 157
click at [622, 348] on textarea "It is good that people from rural areas move to big cities because of the techc…" at bounding box center [631, 408] width 821 height 157
click at [317, 394] on textarea "It is good that people from rural areas move to big cities because of the techn…" at bounding box center [631, 408] width 821 height 157
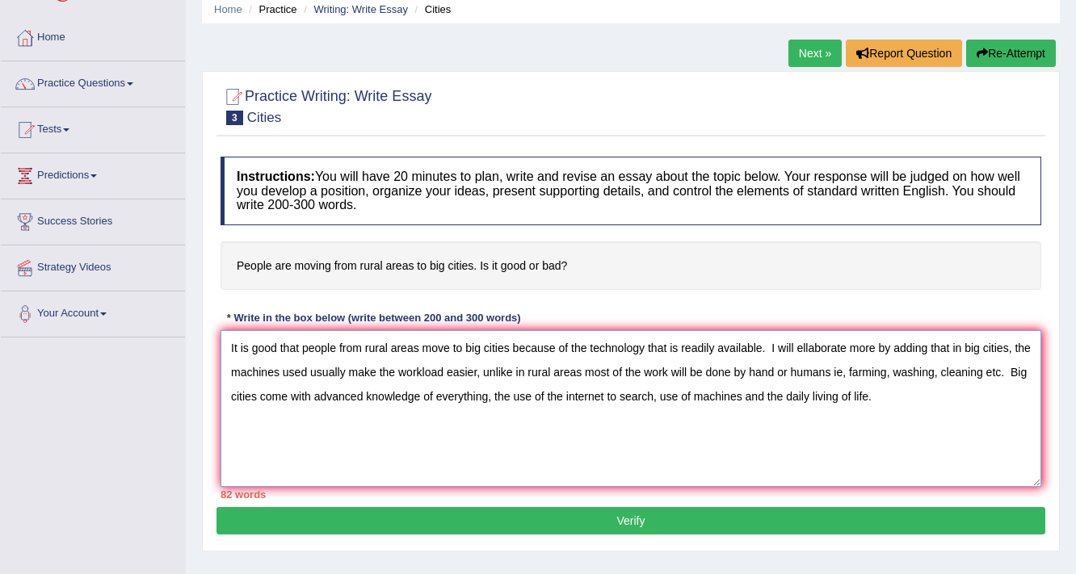
type textarea "It is good that people from rural areas move to big cities because of the techn…"
click at [618, 516] on button "Verify" at bounding box center [630, 520] width 829 height 27
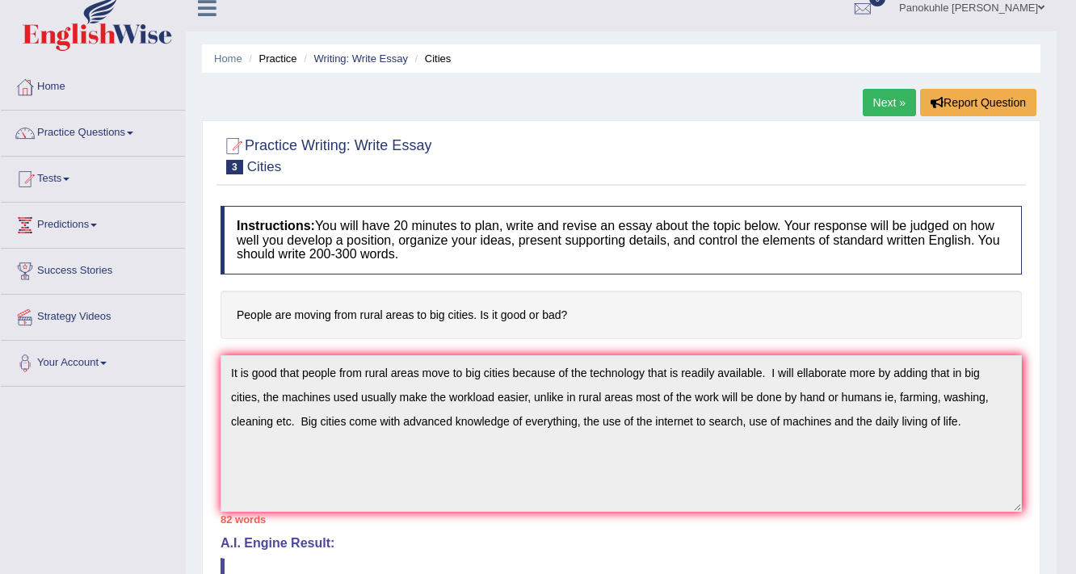
scroll to position [0, 0]
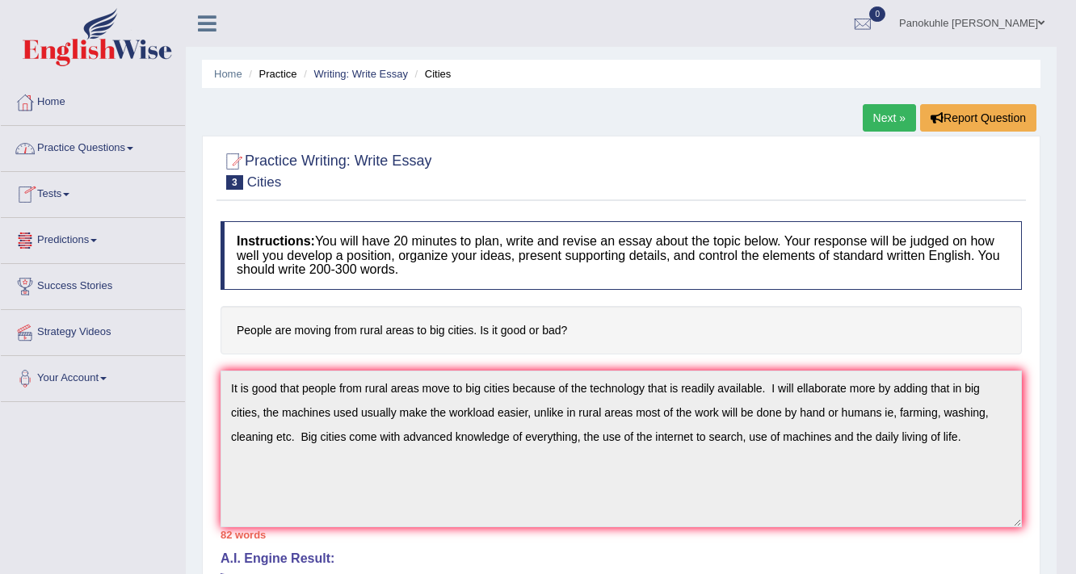
click at [118, 146] on link "Practice Questions" at bounding box center [93, 146] width 184 height 40
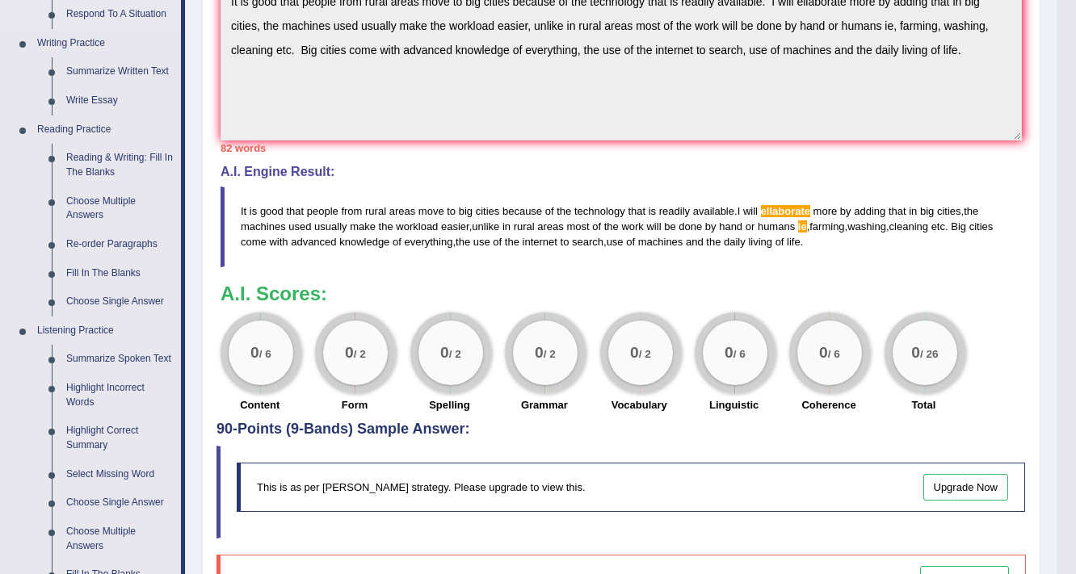
scroll to position [388, 0]
click at [109, 158] on link "Reading & Writing: Fill In The Blanks" at bounding box center [120, 164] width 122 height 43
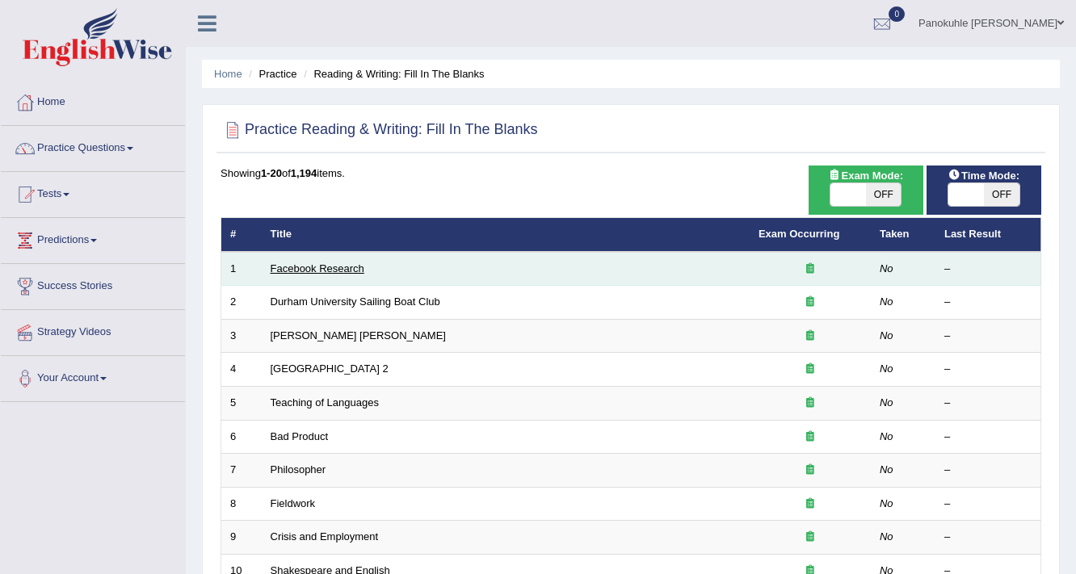
click at [323, 267] on link "Facebook Research" at bounding box center [318, 269] width 94 height 12
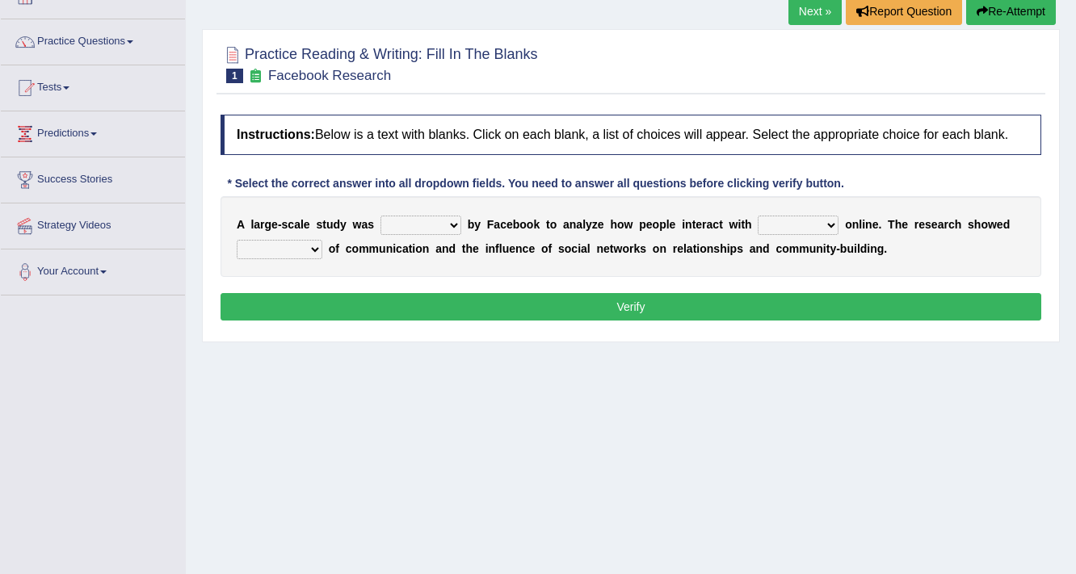
scroll to position [129, 0]
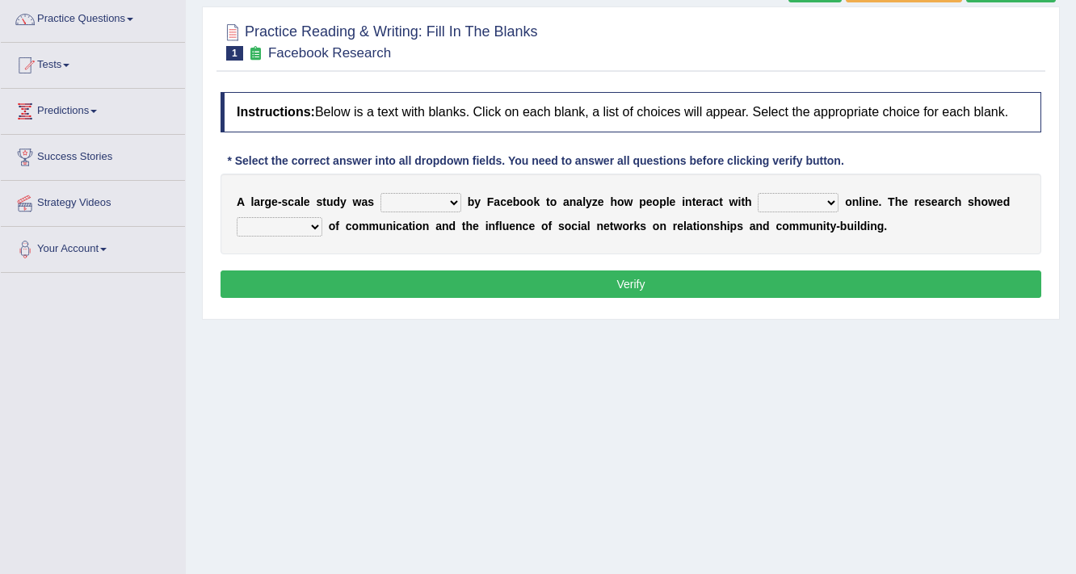
click at [456, 204] on select "surveyed had asked made" at bounding box center [420, 202] width 81 height 19
select select "surveyed"
click at [380, 193] on select "surveyed had asked made" at bounding box center [420, 202] width 81 height 19
click at [830, 200] on select "together all each other another" at bounding box center [798, 202] width 81 height 19
select select "each other"
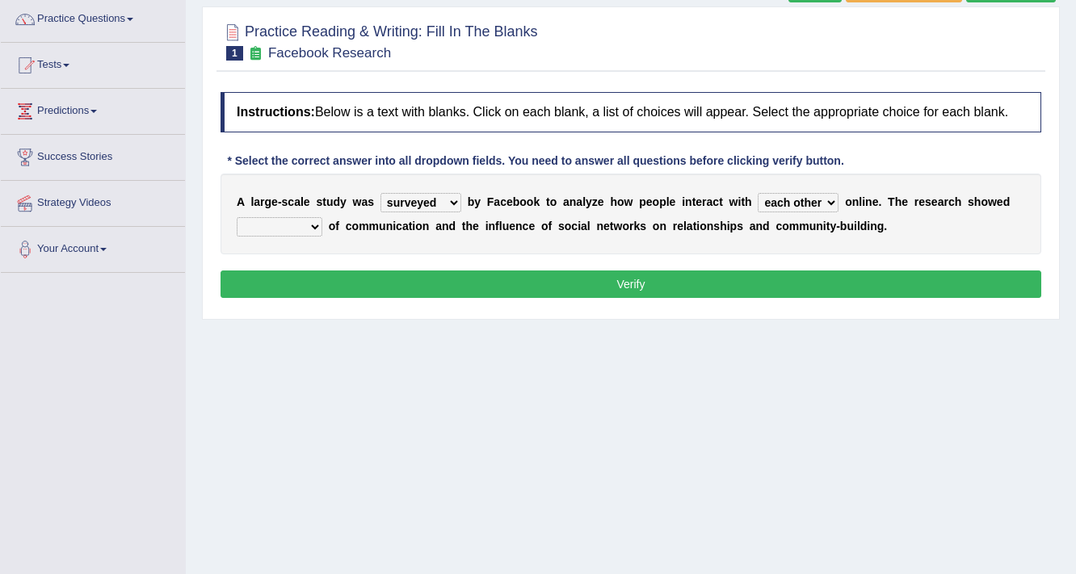
click at [758, 193] on select "together all each other another" at bounding box center [798, 202] width 81 height 19
click at [310, 226] on select "advantages standards fellowships patterns" at bounding box center [280, 226] width 86 height 19
select select "patterns"
click at [237, 217] on select "advantages standards fellowships patterns" at bounding box center [280, 226] width 86 height 19
click at [645, 281] on button "Verify" at bounding box center [631, 284] width 821 height 27
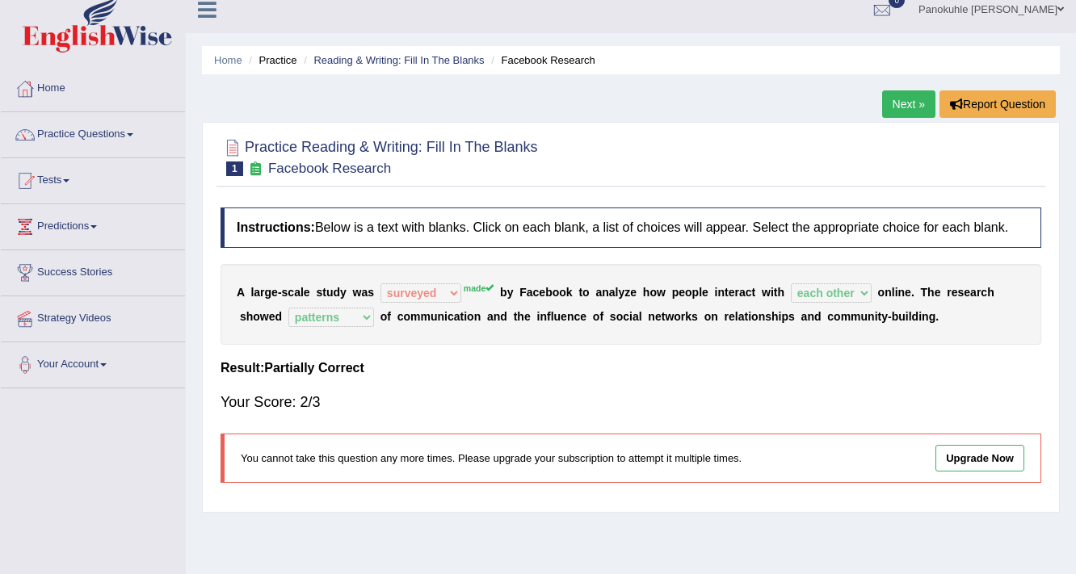
scroll to position [0, 0]
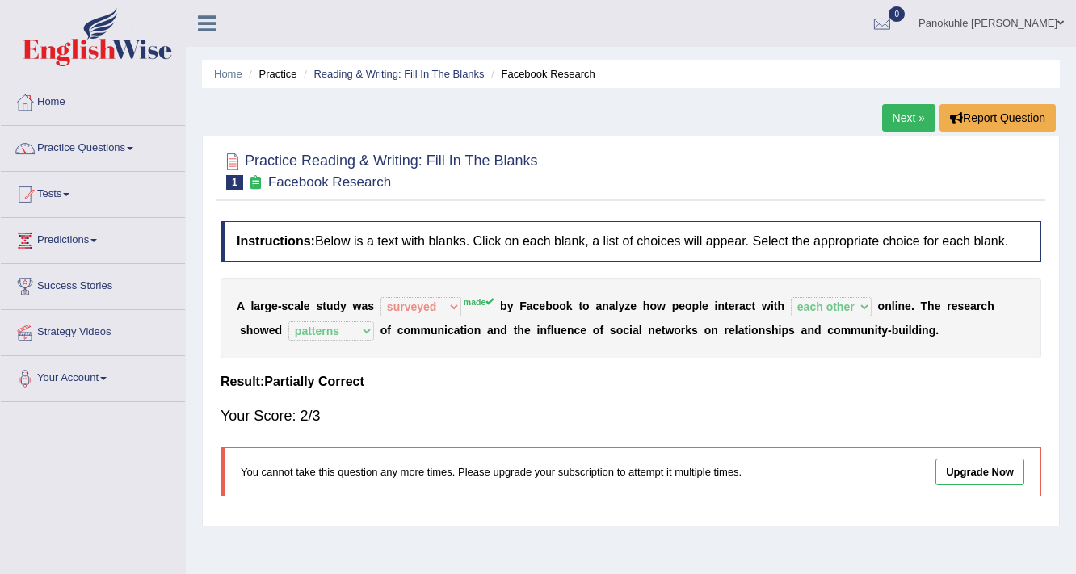
click at [901, 112] on link "Next »" at bounding box center [908, 117] width 53 height 27
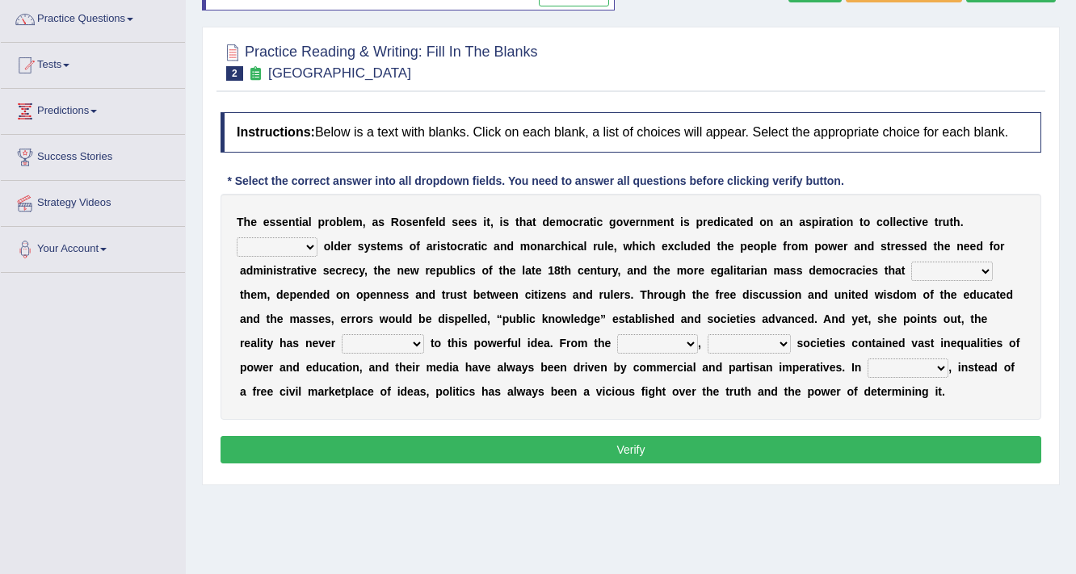
scroll to position [194, 0]
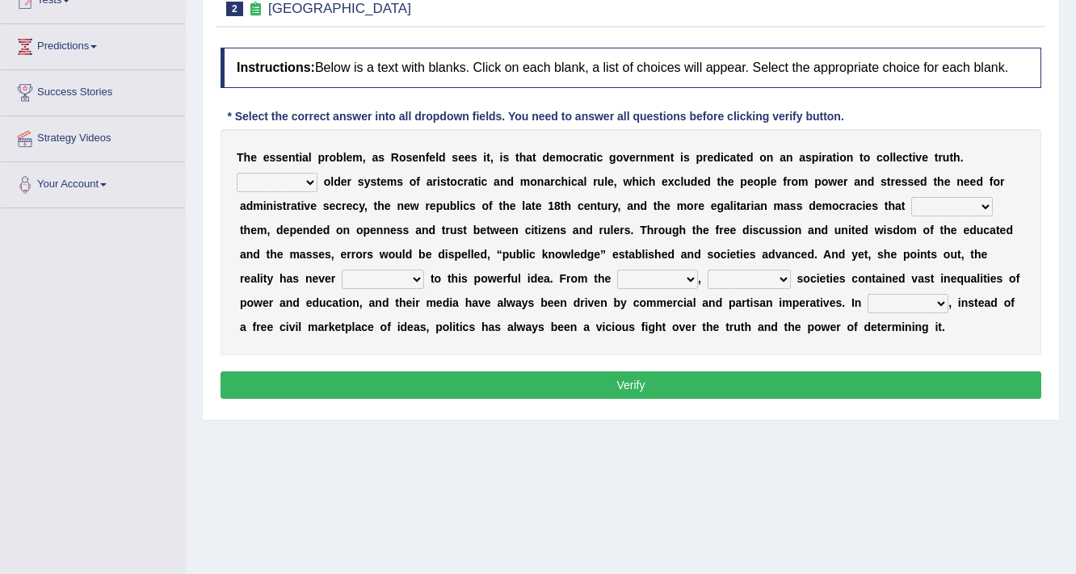
click at [310, 183] on select "Like Unlike Likely Safely" at bounding box center [277, 182] width 81 height 19
select select "Unlike"
click at [237, 173] on select "Like Unlike Likely Safely" at bounding box center [277, 182] width 81 height 19
click at [983, 205] on select "readed grated succeeded printed" at bounding box center [952, 206] width 82 height 19
select select "succeeded"
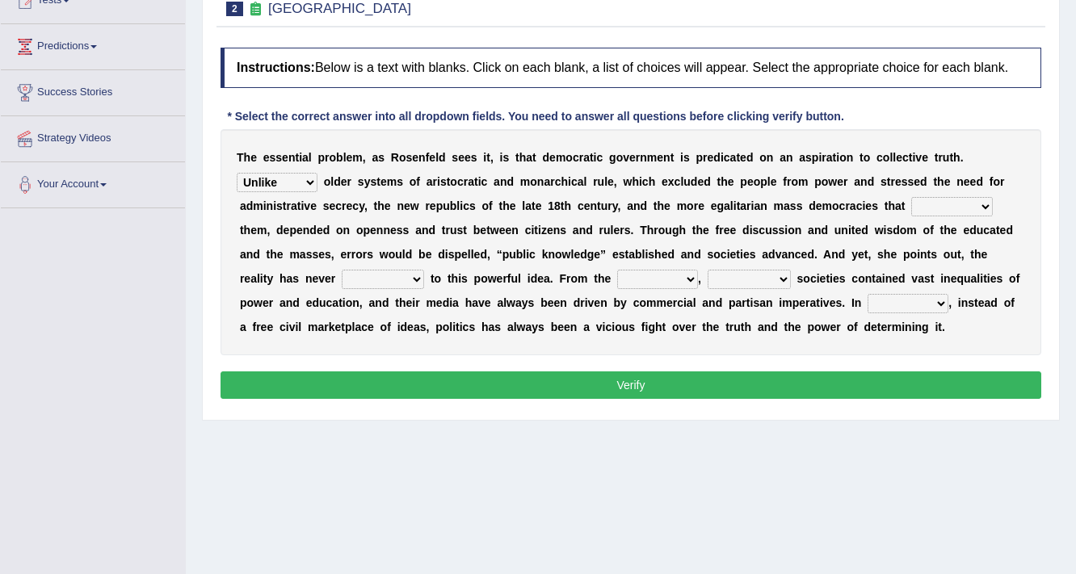
click at [911, 197] on select "readed grated succeeded printed" at bounding box center [952, 206] width 82 height 19
click at [420, 279] on select "saved up stood up brought up lived up" at bounding box center [383, 279] width 82 height 19
select select "stood up"
click at [342, 270] on select "saved up stood up brought up lived up" at bounding box center [383, 279] width 82 height 19
click at [688, 276] on select "outset ranged stood caught" at bounding box center [657, 279] width 81 height 19
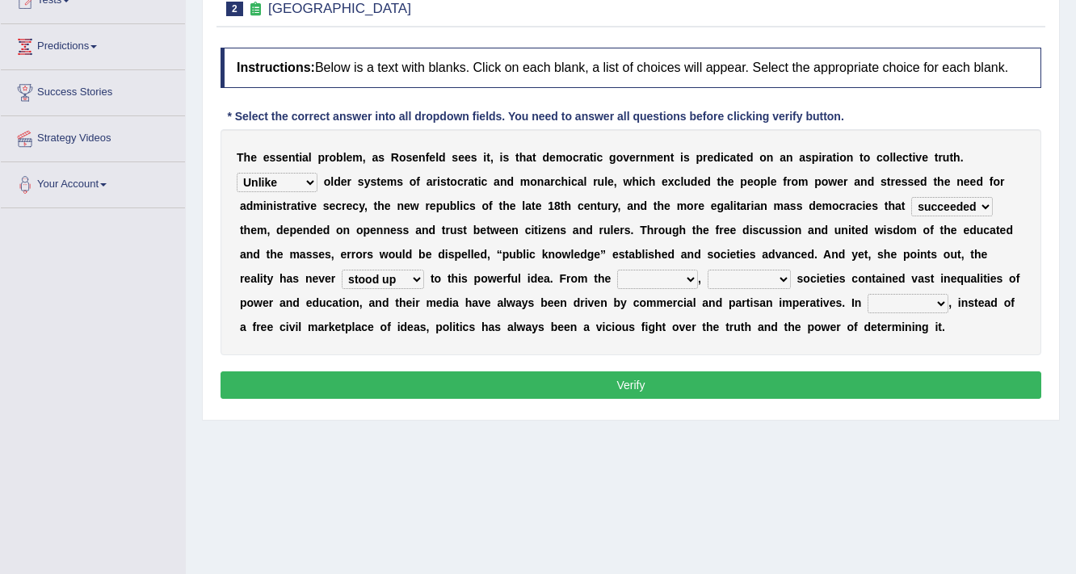
select select "outset"
click at [617, 270] on select "outset ranged stood caught" at bounding box center [657, 279] width 81 height 19
click at [783, 280] on select "freedom democratic media stilled" at bounding box center [749, 279] width 83 height 19
select select "democratic"
click at [708, 270] on select "freedom democratic media stilled" at bounding box center [749, 279] width 83 height 19
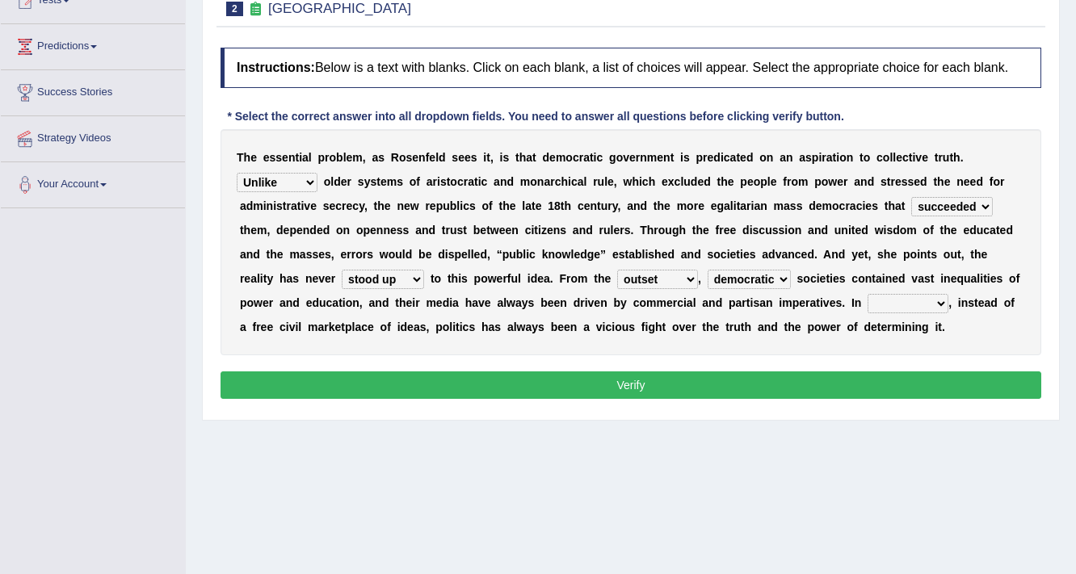
click at [945, 307] on select "power practice ideas fought" at bounding box center [907, 303] width 81 height 19
select select "practice"
click at [867, 294] on select "power practice ideas fought" at bounding box center [907, 303] width 81 height 19
click at [940, 304] on select "power practice ideas fought" at bounding box center [907, 303] width 81 height 19
click at [678, 468] on div "Home Practice Reading & Writing: Fill In The Blanks New Republic You have alrea…" at bounding box center [631, 210] width 890 height 808
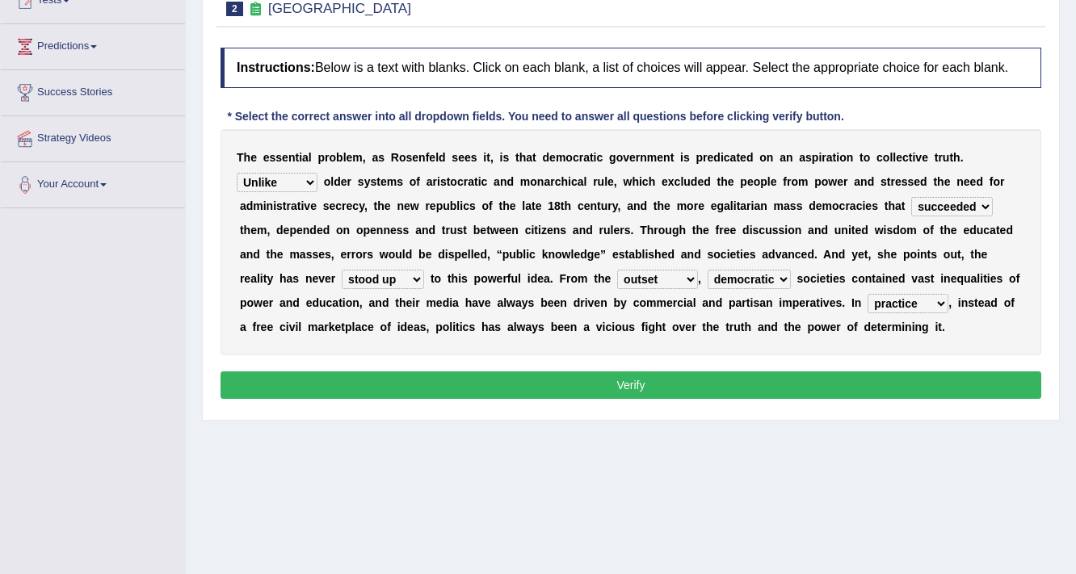
click at [646, 392] on button "Verify" at bounding box center [631, 385] width 821 height 27
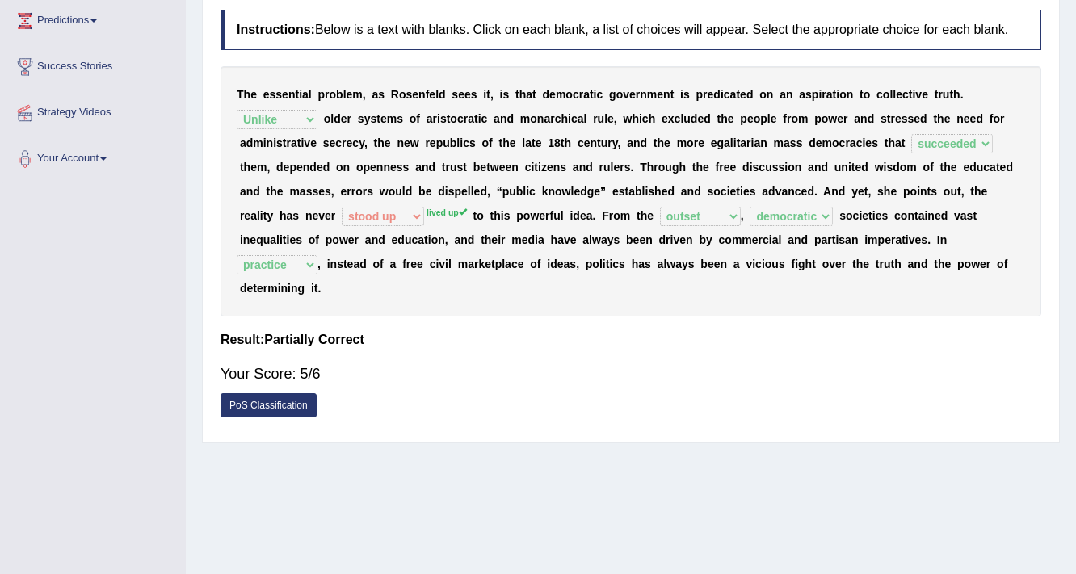
scroll to position [274, 0]
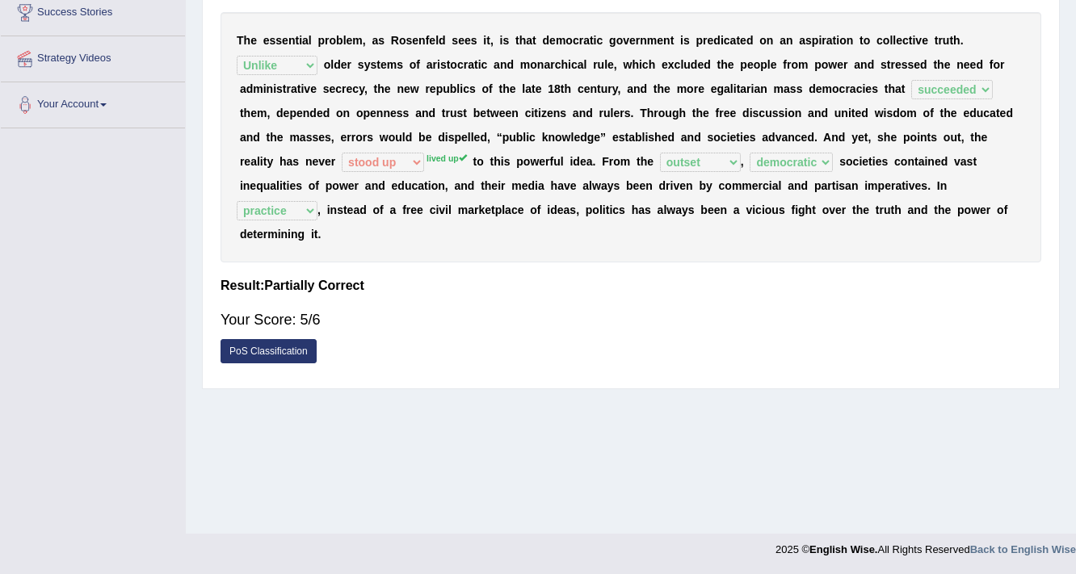
click at [297, 349] on link "PoS Classification" at bounding box center [269, 351] width 96 height 24
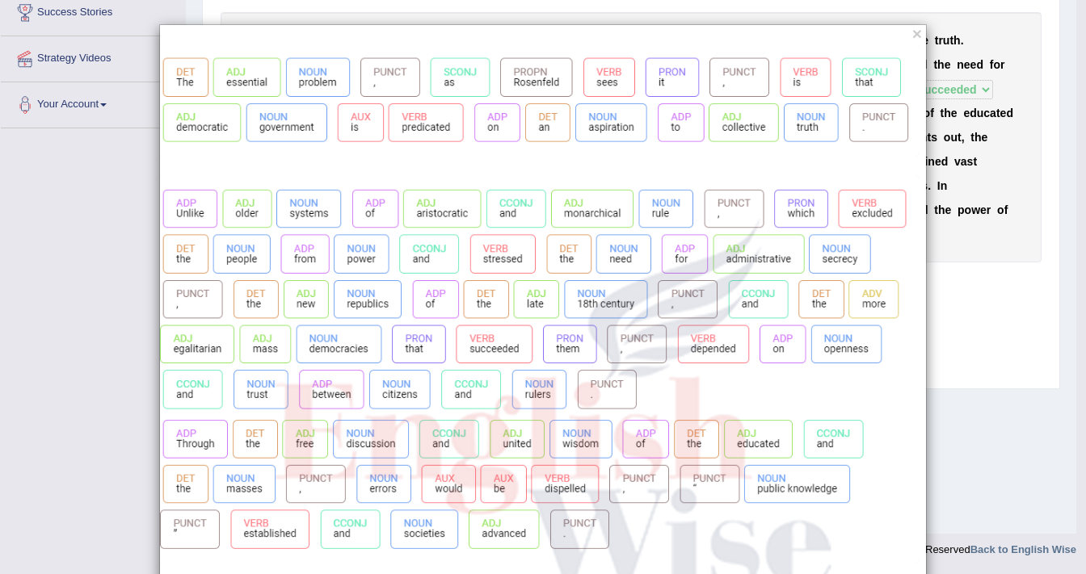
click at [100, 407] on div "×" at bounding box center [543, 515] width 1086 height 982
click at [1044, 444] on div "×" at bounding box center [543, 515] width 1086 height 982
click at [1040, 445] on div "×" at bounding box center [543, 515] width 1086 height 982
click at [90, 432] on div "×" at bounding box center [543, 515] width 1086 height 982
click at [912, 37] on button "×" at bounding box center [917, 33] width 10 height 17
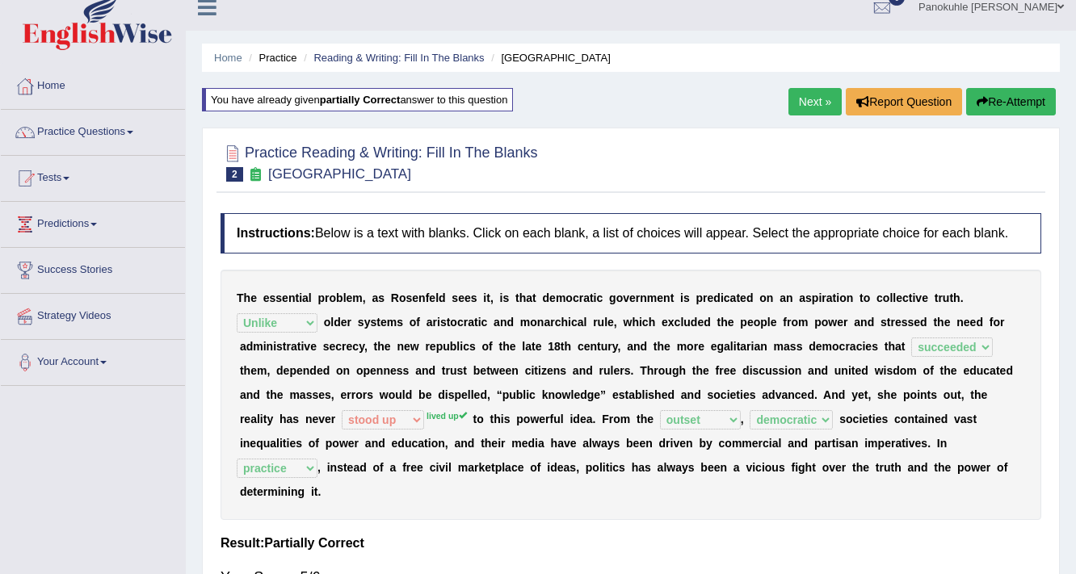
scroll to position [0, 0]
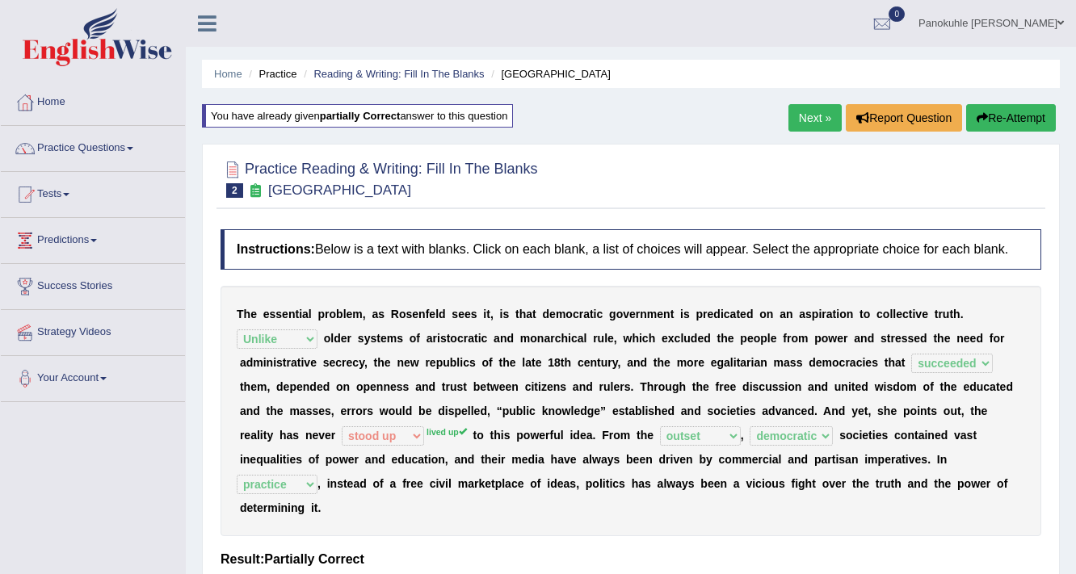
click at [801, 116] on link "Next »" at bounding box center [814, 117] width 53 height 27
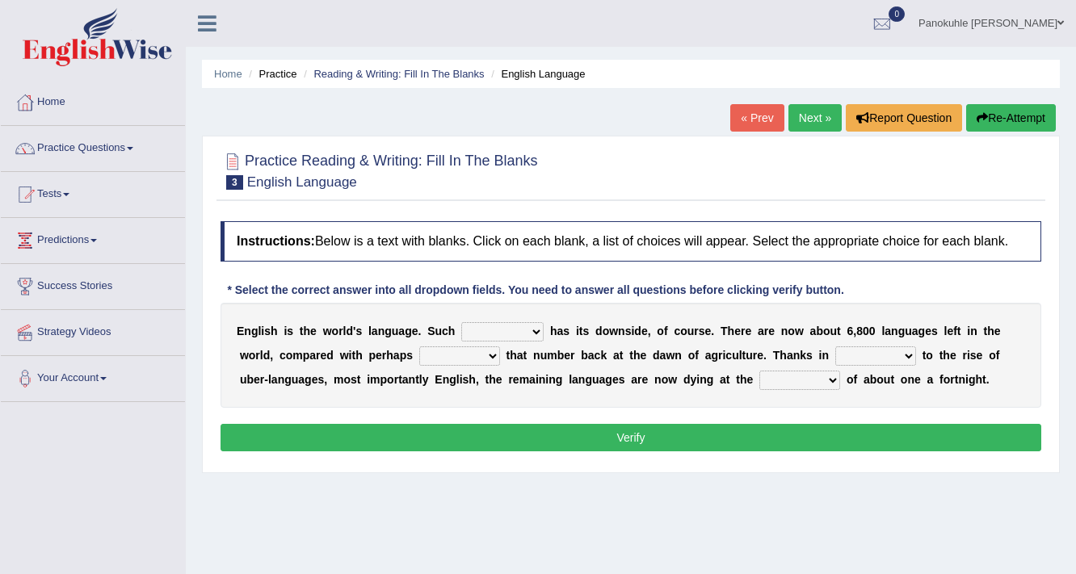
click at [540, 336] on select "power idea subject dominance" at bounding box center [502, 331] width 82 height 19
select select "dominance"
click at [461, 322] on select "power idea subject dominance" at bounding box center [502, 331] width 82 height 19
click at [489, 355] on select "rise twice firstly never" at bounding box center [459, 356] width 81 height 19
select select "twice"
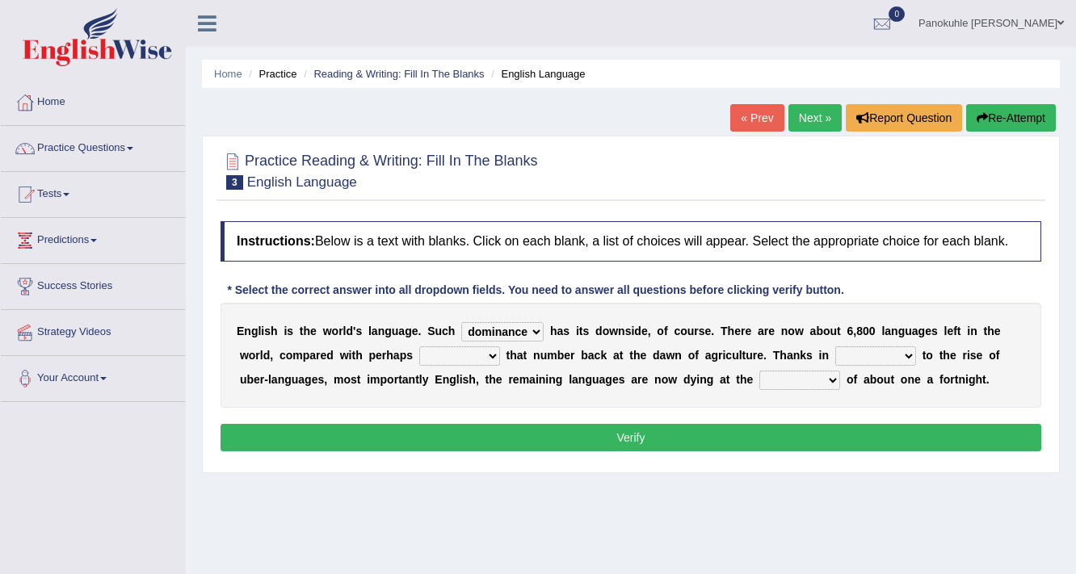
click at [419, 347] on select "rise twice firstly never" at bounding box center [459, 356] width 81 height 19
click at [906, 352] on select "rare start part bother" at bounding box center [875, 356] width 81 height 19
